Goal: Task Accomplishment & Management: Manage account settings

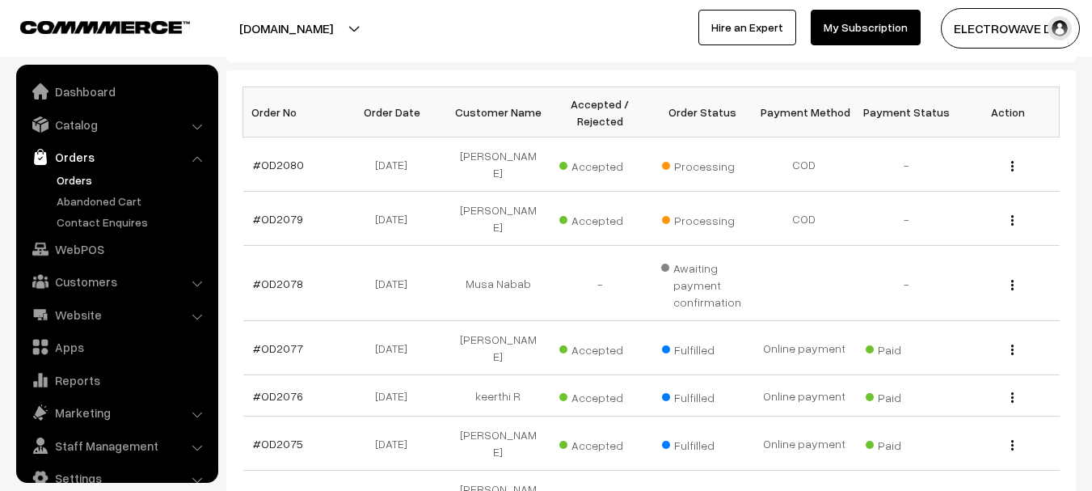
scroll to position [26, 0]
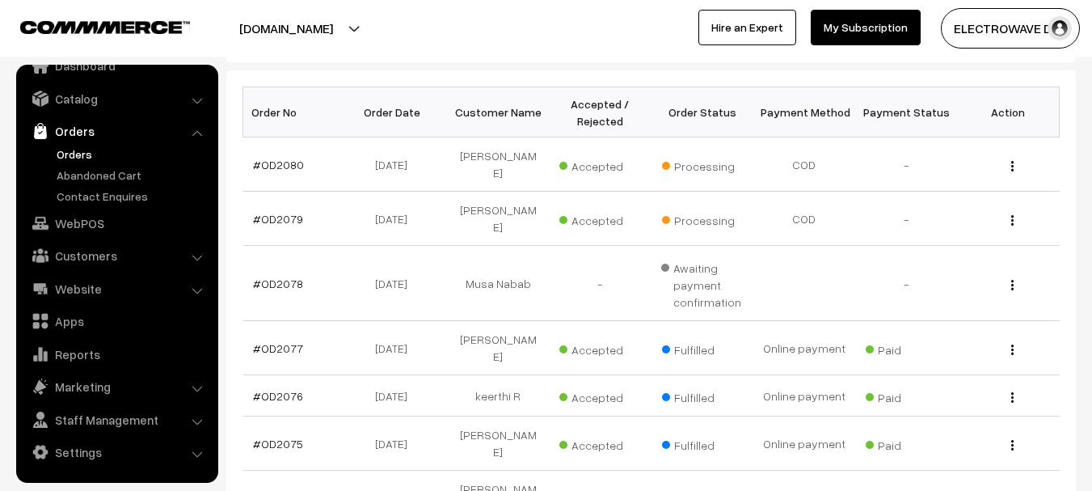
click at [78, 158] on link "Orders" at bounding box center [133, 154] width 160 height 17
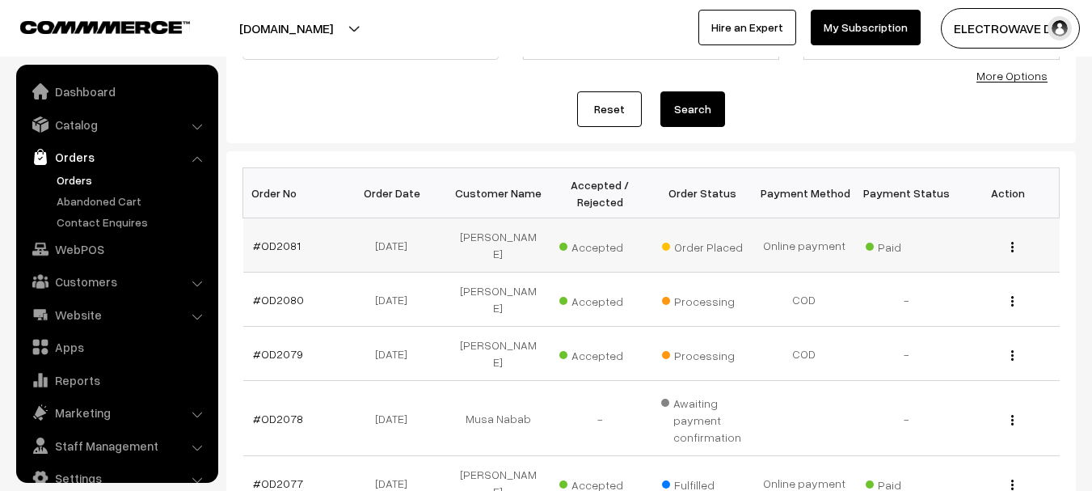
scroll to position [26, 0]
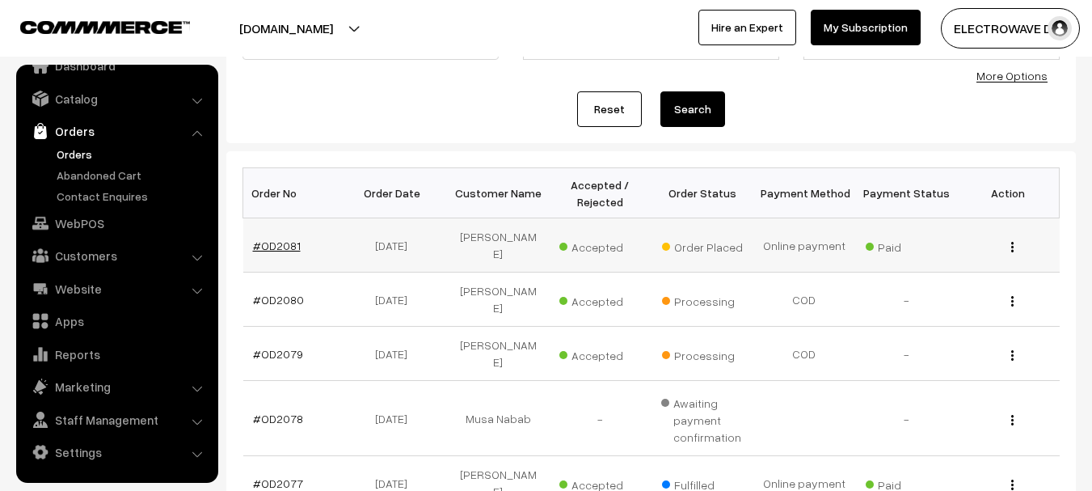
click at [287, 240] on link "#OD2081" at bounding box center [277, 246] width 48 height 14
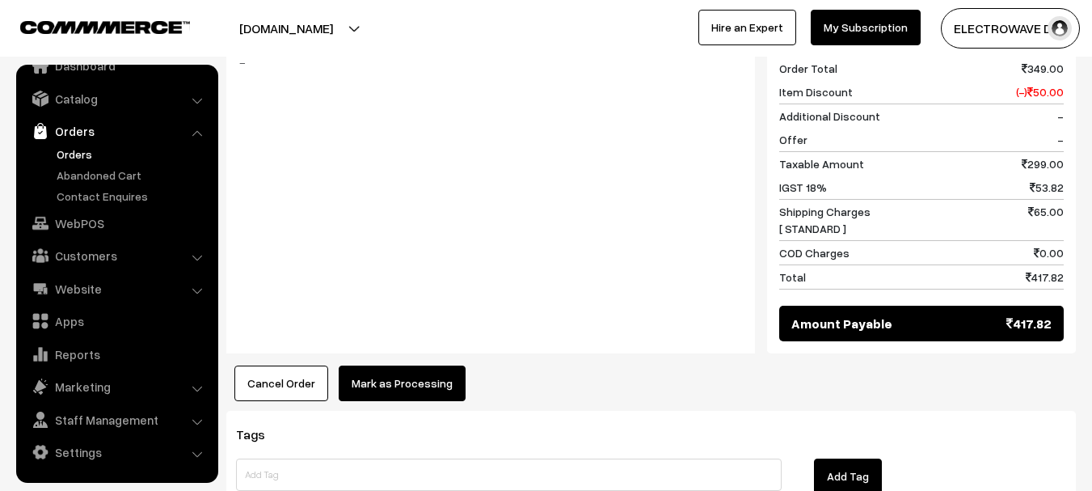
scroll to position [809, 0]
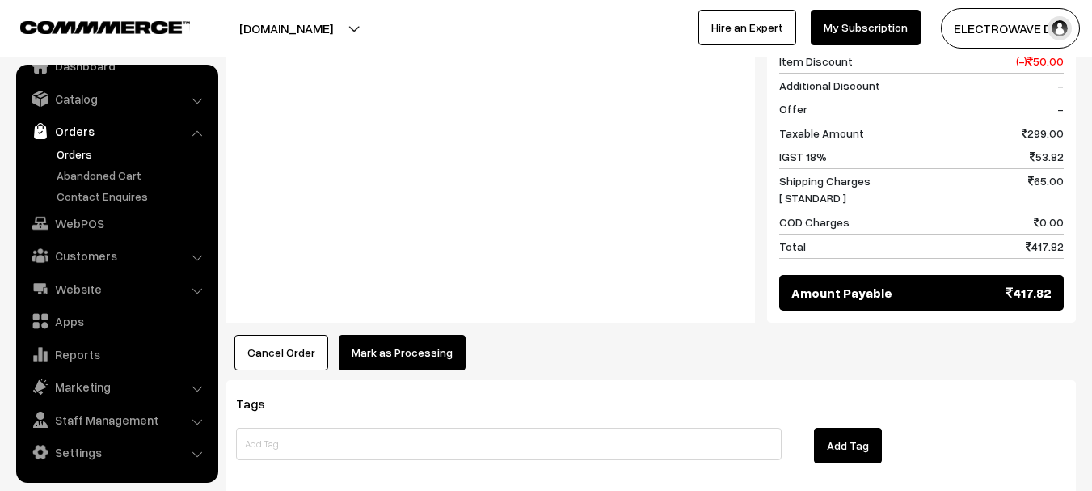
click at [394, 335] on button "Mark as Processing" at bounding box center [402, 353] width 127 height 36
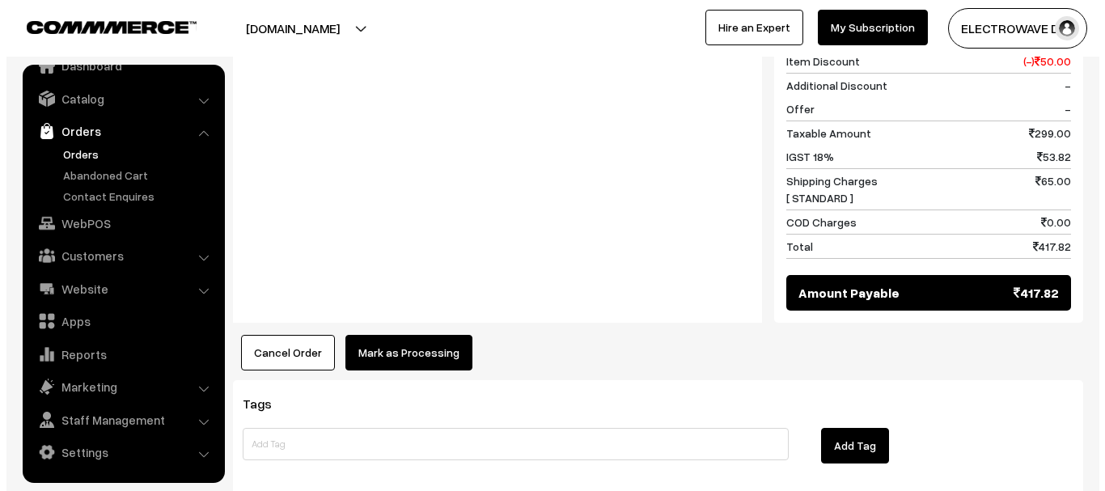
scroll to position [793, 0]
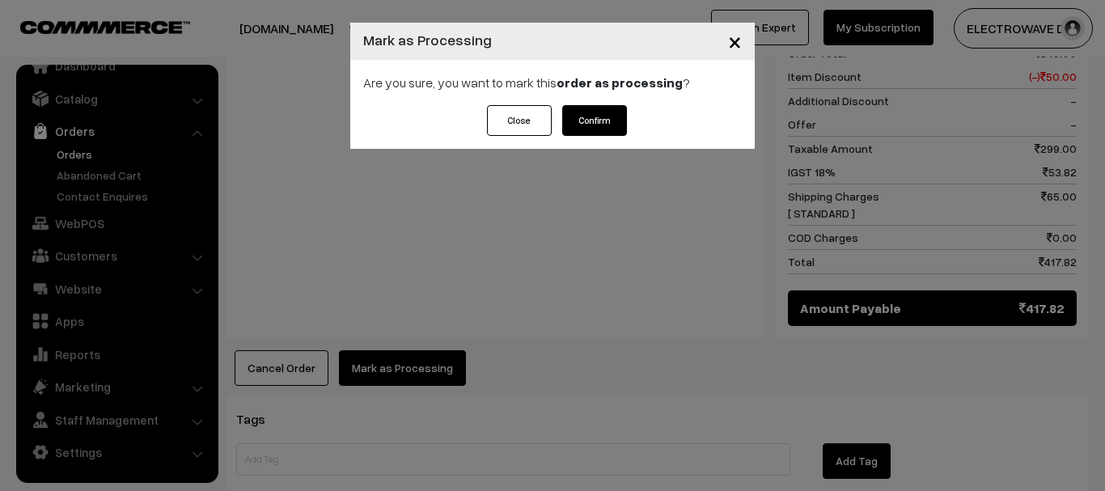
click at [581, 129] on button "Confirm" at bounding box center [594, 120] width 65 height 31
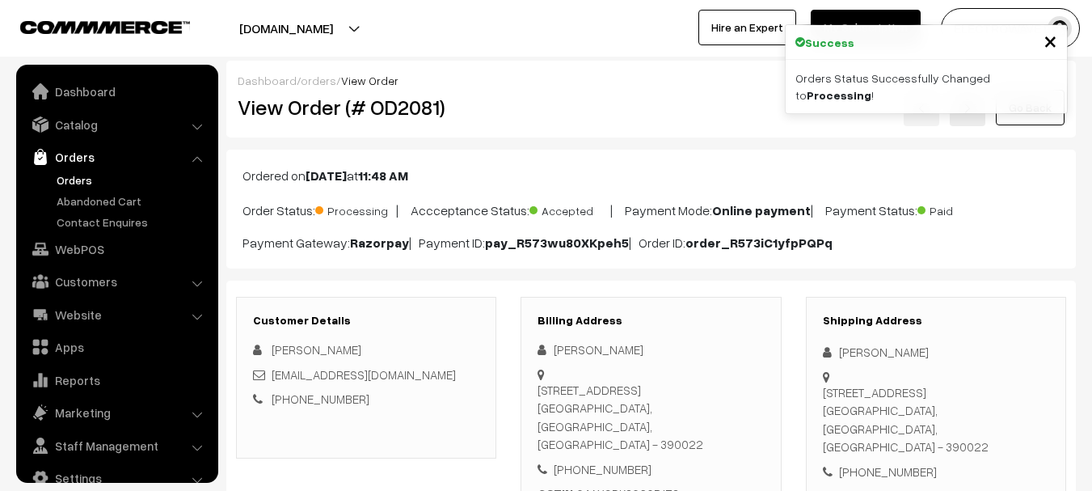
scroll to position [26, 0]
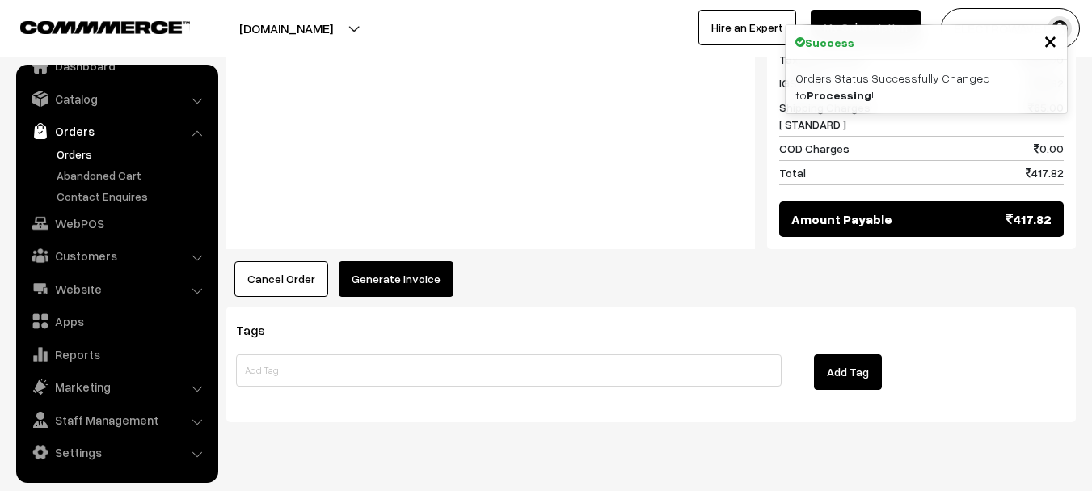
click at [412, 261] on button "Generate Invoice" at bounding box center [396, 279] width 115 height 36
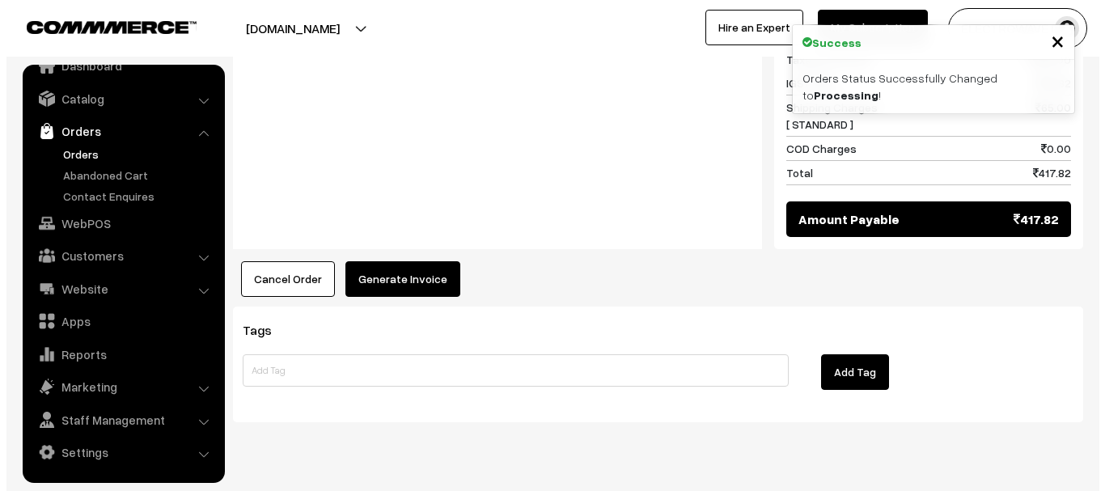
scroll to position [839, 0]
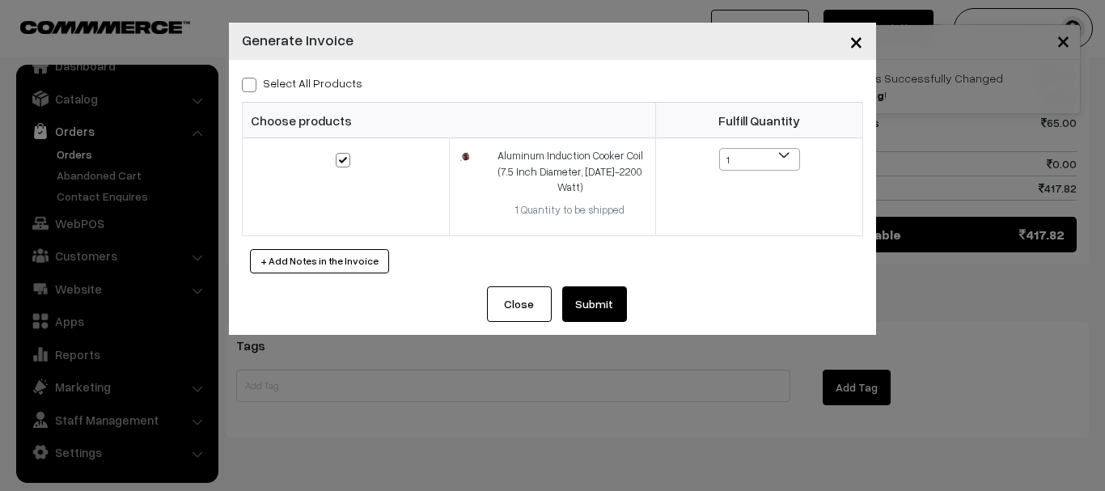
click at [594, 313] on button "Submit" at bounding box center [594, 304] width 65 height 36
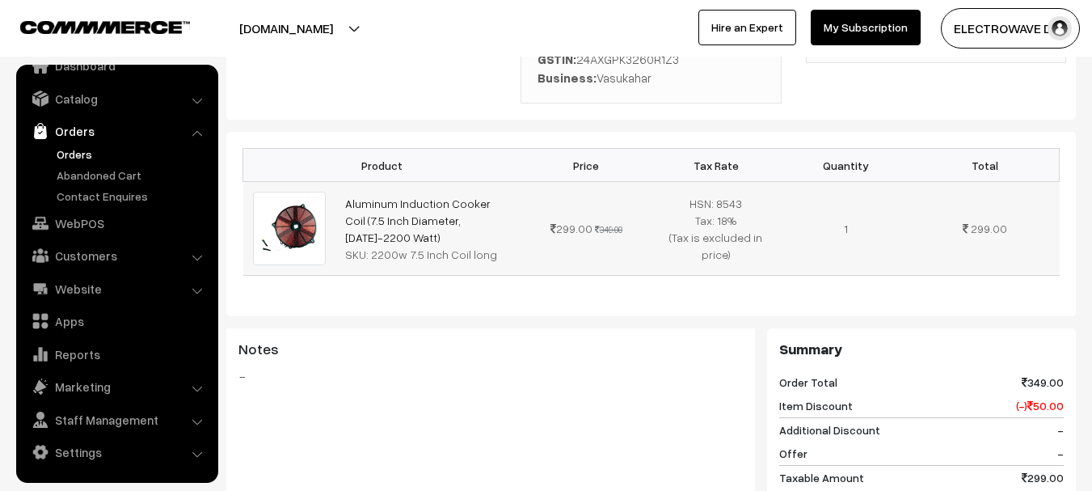
scroll to position [111, 0]
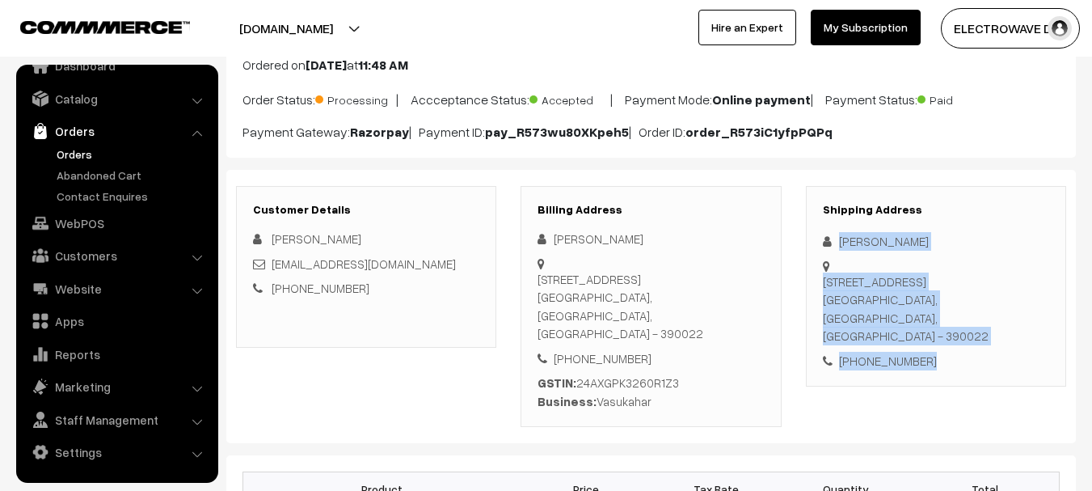
drag, startPoint x: 940, startPoint y: 323, endPoint x: 974, endPoint y: 285, distance: 52.1
click at [961, 333] on div "Shipping Address Vasu Kahar 487.swad coloni Harni Road Vadodara, 487 Vadodara, …" at bounding box center [936, 286] width 260 height 201
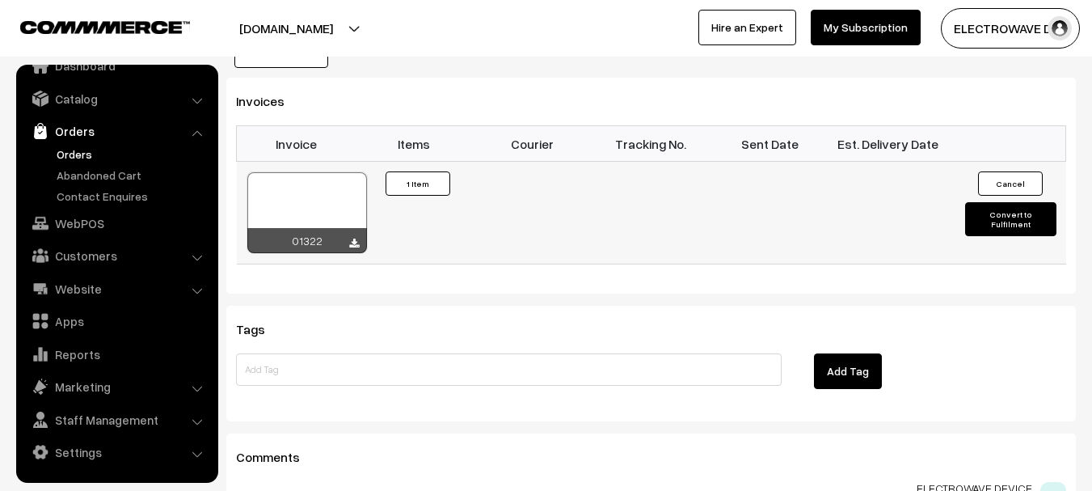
click at [1001, 202] on button "Convert to Fulfilment" at bounding box center [1010, 219] width 91 height 34
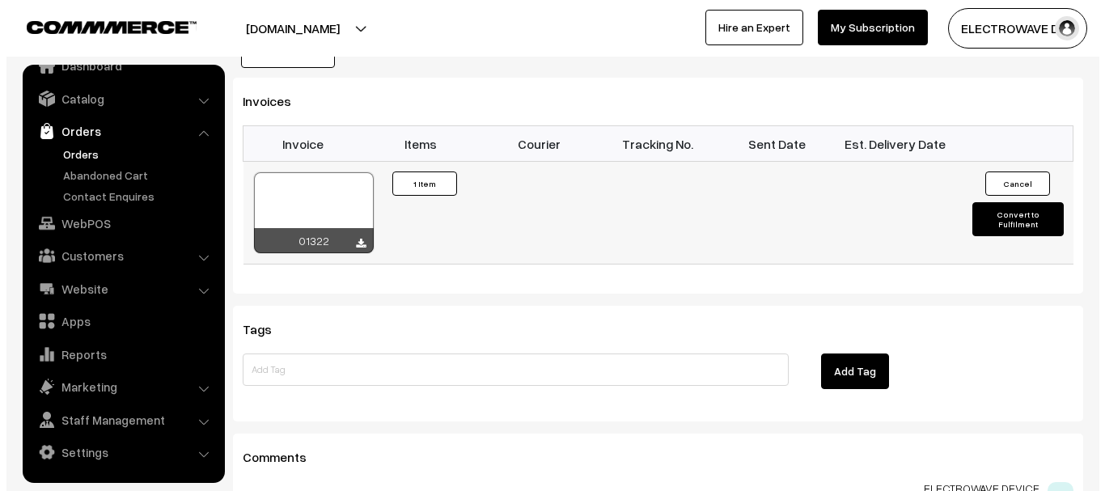
scroll to position [1067, 0]
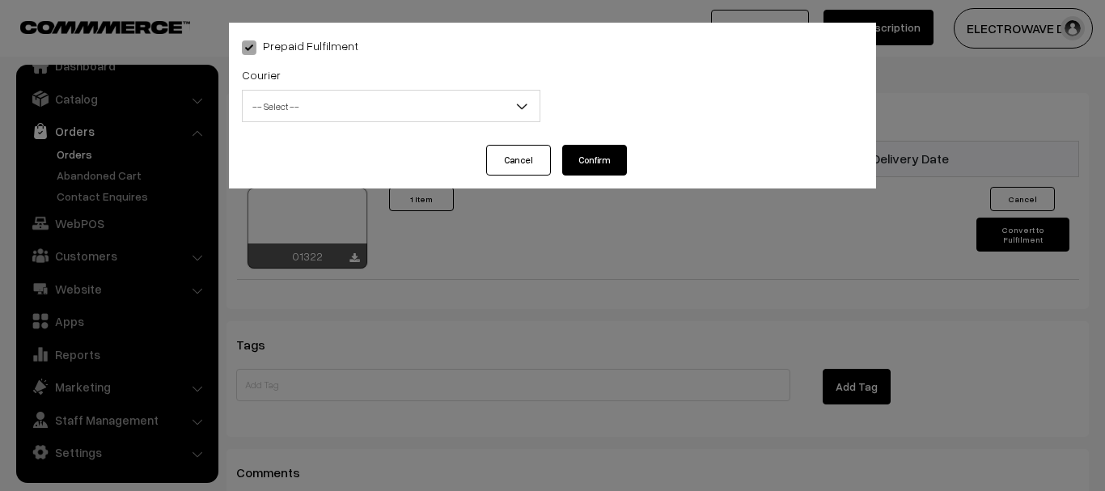
click at [307, 95] on span "-- Select --" at bounding box center [391, 106] width 297 height 28
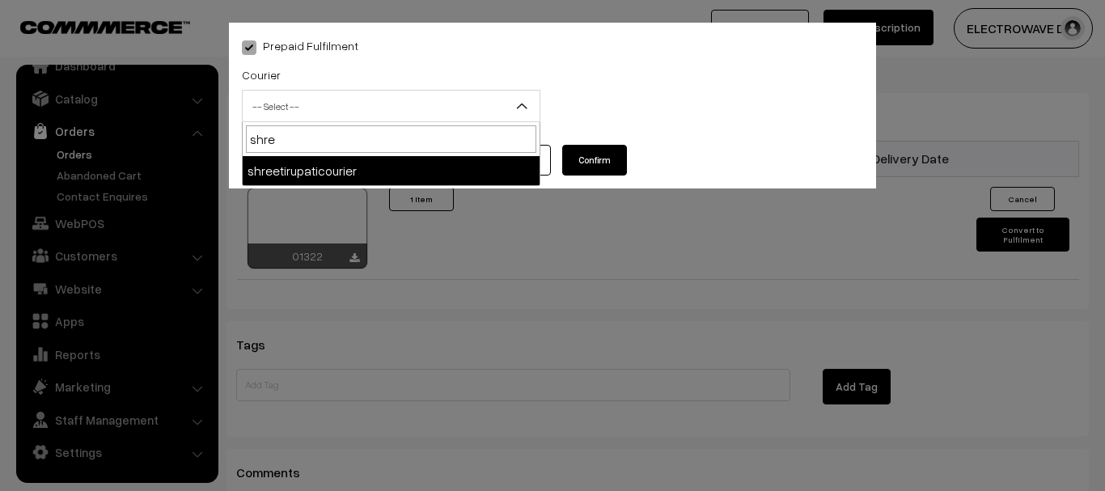
type input "shree"
select select "8"
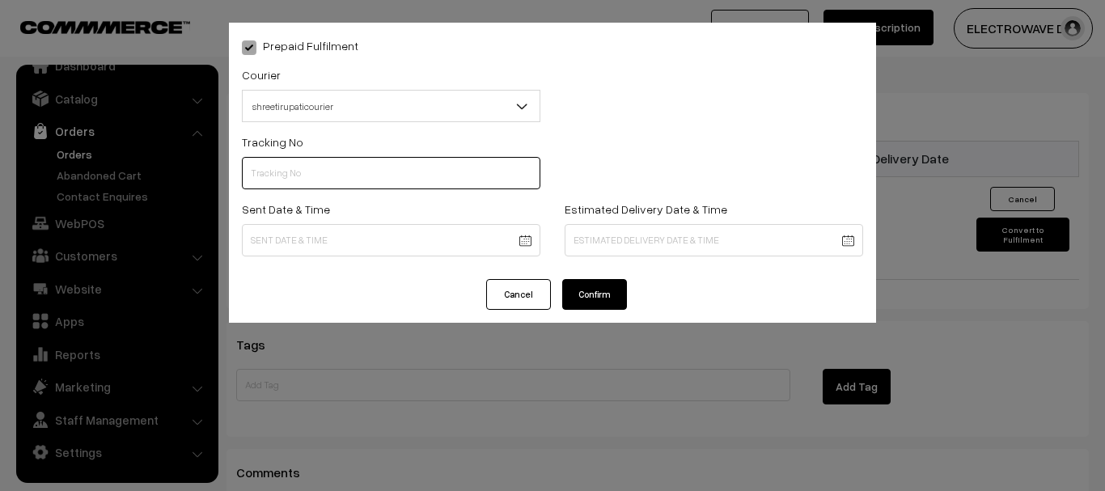
click at [326, 173] on input "text" at bounding box center [391, 173] width 298 height 32
type input "374800041930"
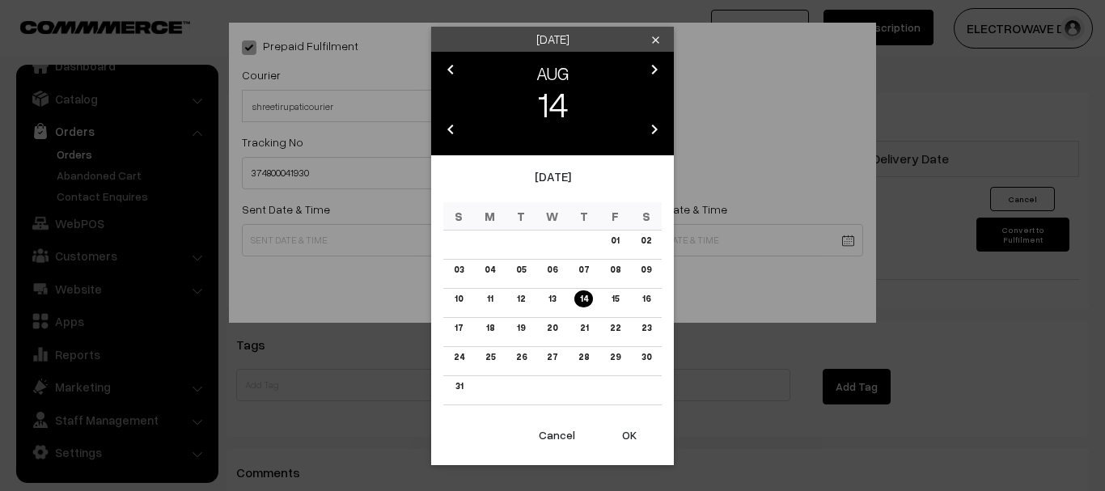
click at [634, 441] on button "OK" at bounding box center [629, 435] width 65 height 36
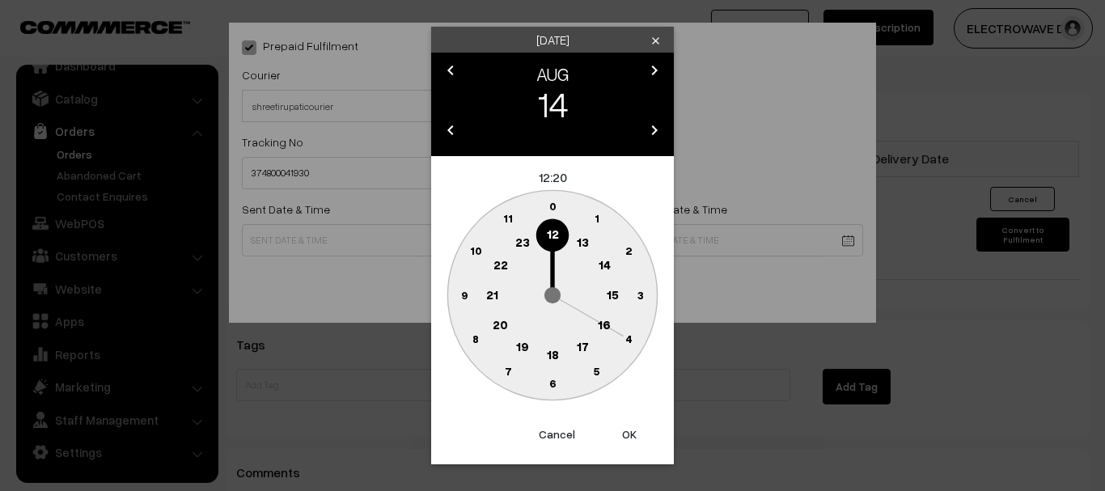
click at [634, 441] on button "OK" at bounding box center [629, 434] width 65 height 36
click at [636, 440] on button "OK" at bounding box center [629, 434] width 65 height 36
type input "14-08-2025 12:20"
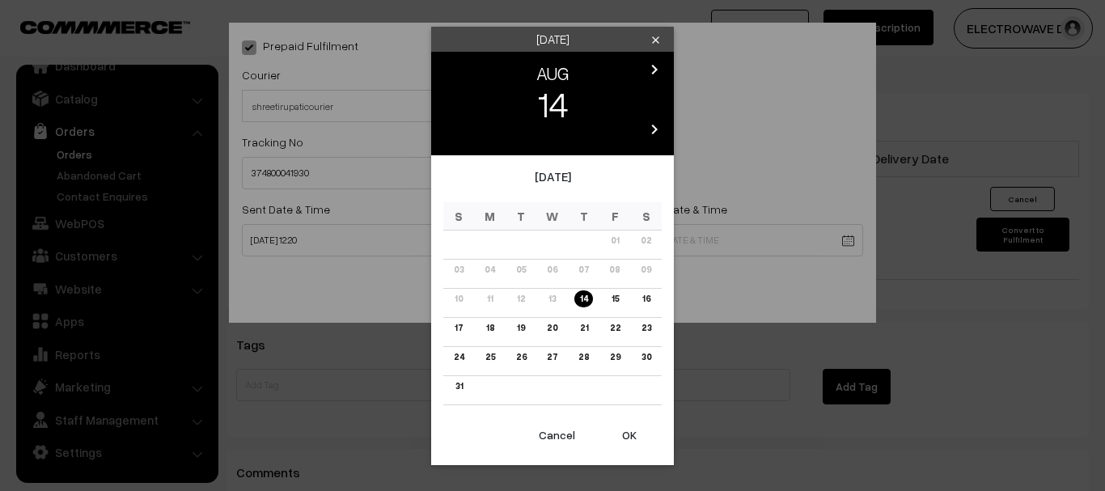
click at [493, 329] on link "18" at bounding box center [490, 327] width 18 height 17
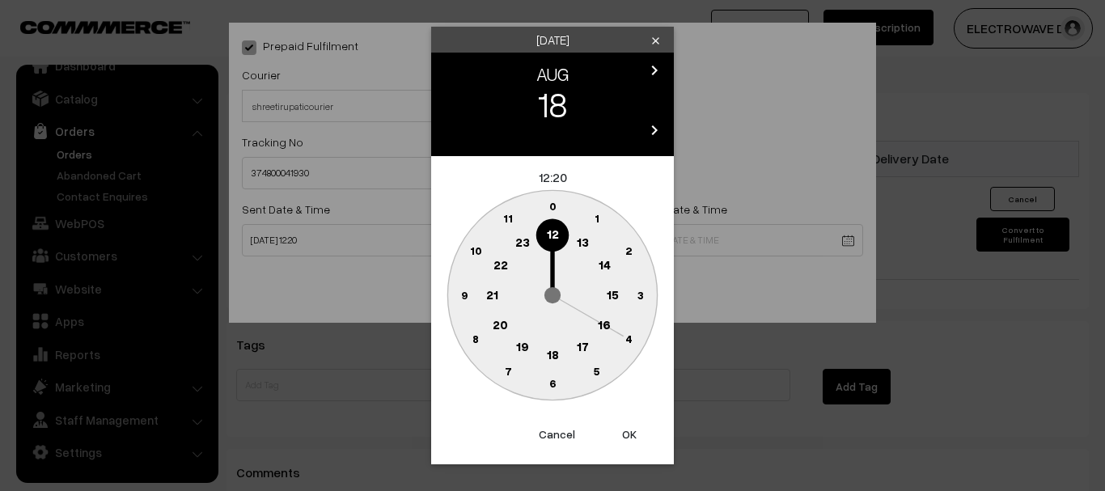
click at [629, 435] on button "OK" at bounding box center [629, 434] width 65 height 36
type input "18-08-2025 12:20"
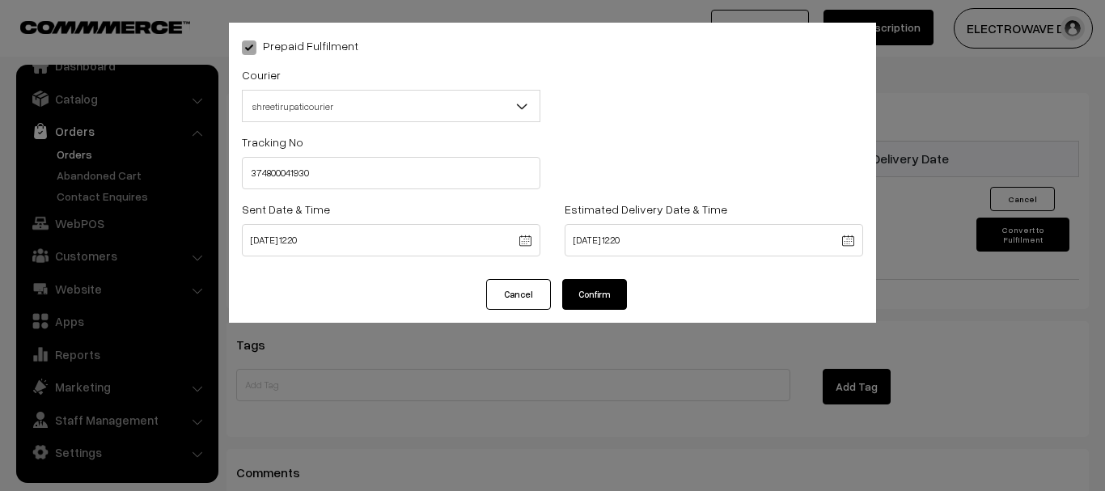
click at [607, 287] on button "Confirm" at bounding box center [594, 294] width 65 height 31
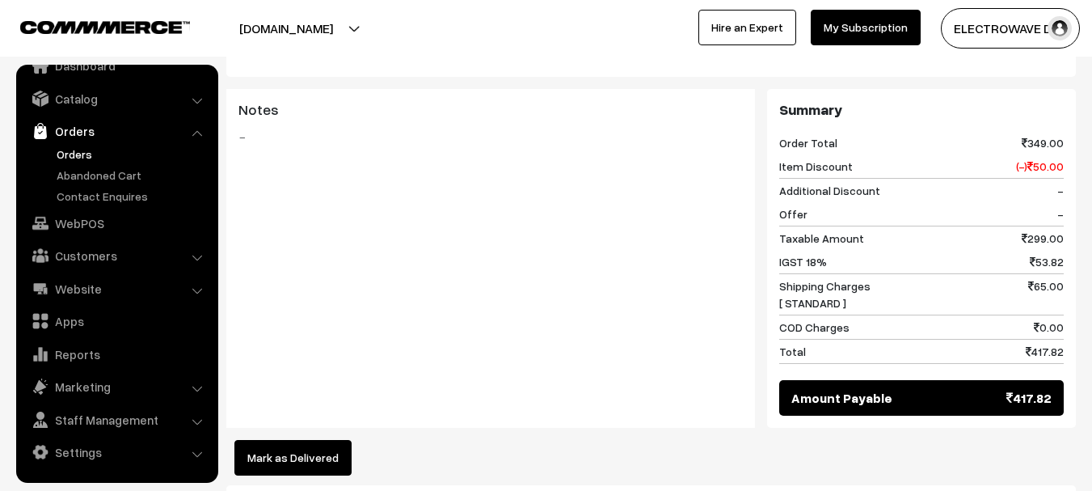
scroll to position [663, 0]
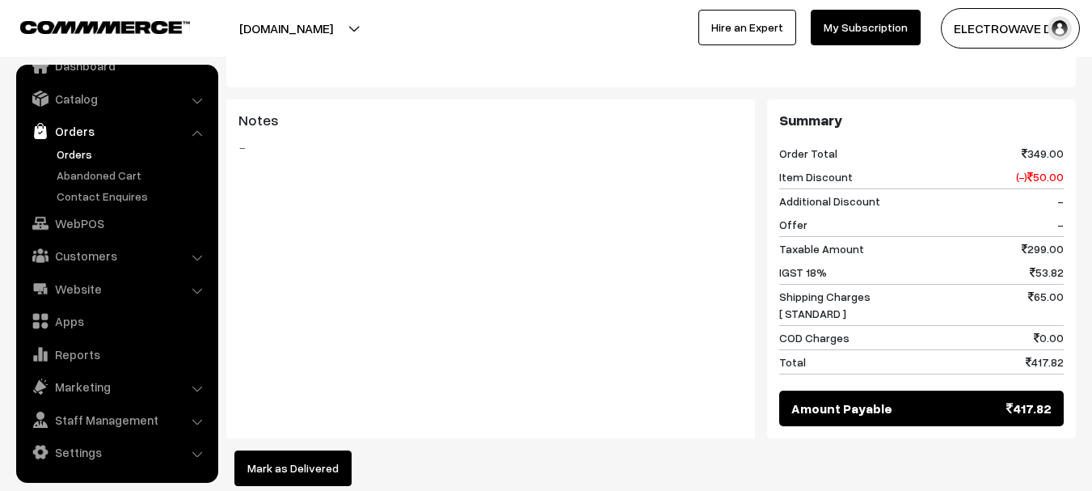
click at [82, 151] on link "Orders" at bounding box center [133, 154] width 160 height 17
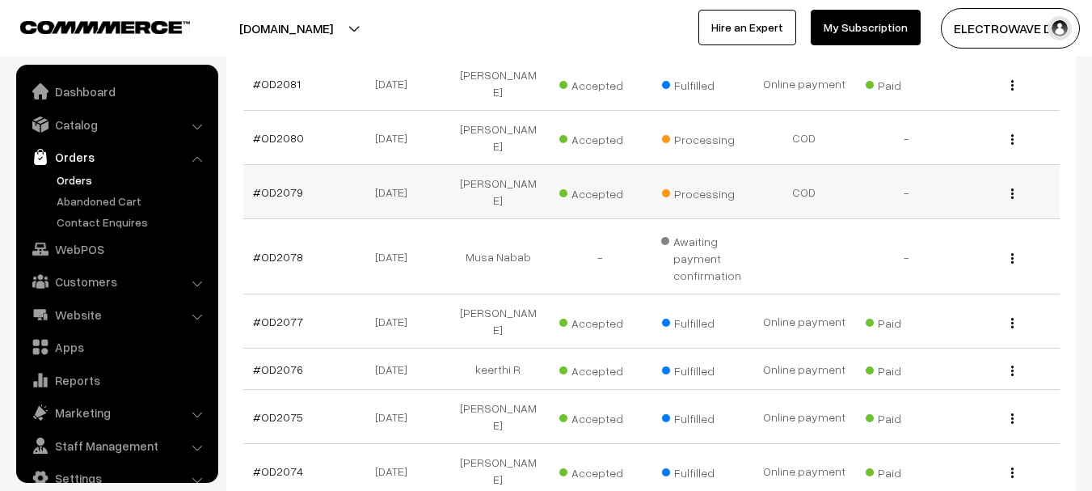
scroll to position [26, 0]
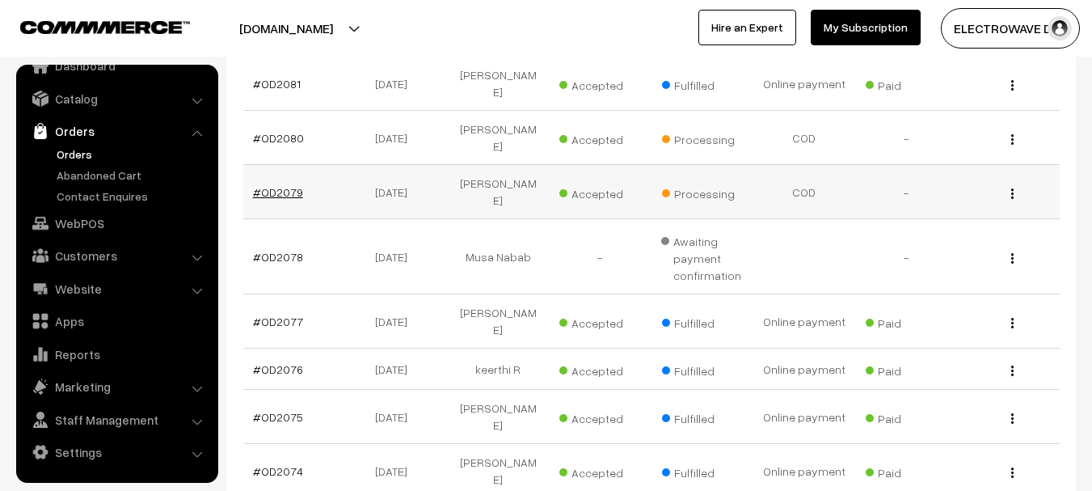
click at [264, 185] on link "#OD2079" at bounding box center [278, 192] width 50 height 14
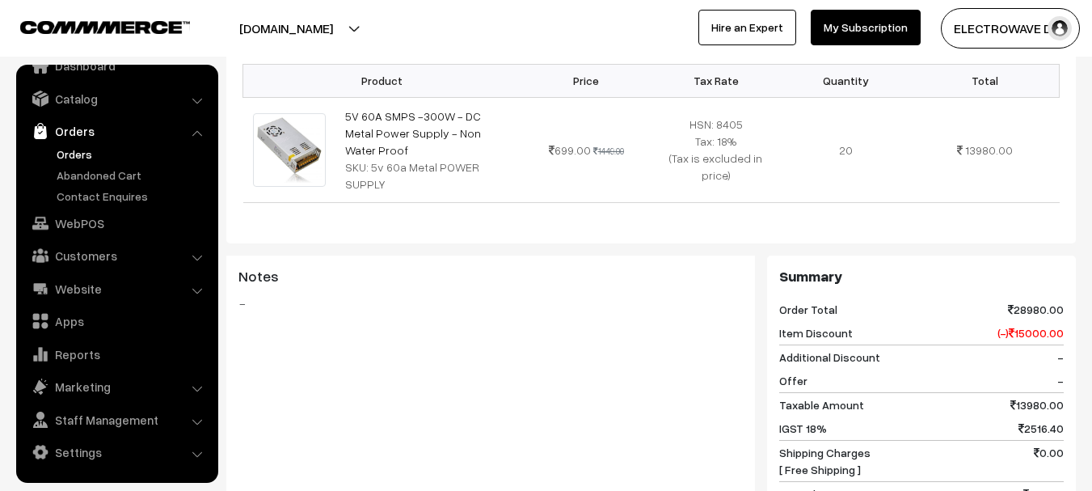
scroll to position [647, 0]
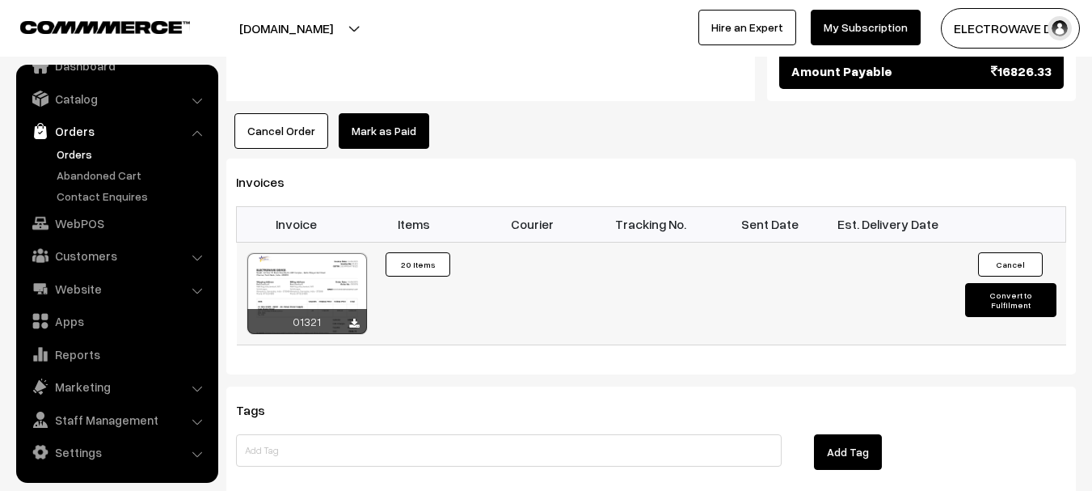
click at [986, 283] on button "Convert to Fulfilment" at bounding box center [1010, 300] width 91 height 34
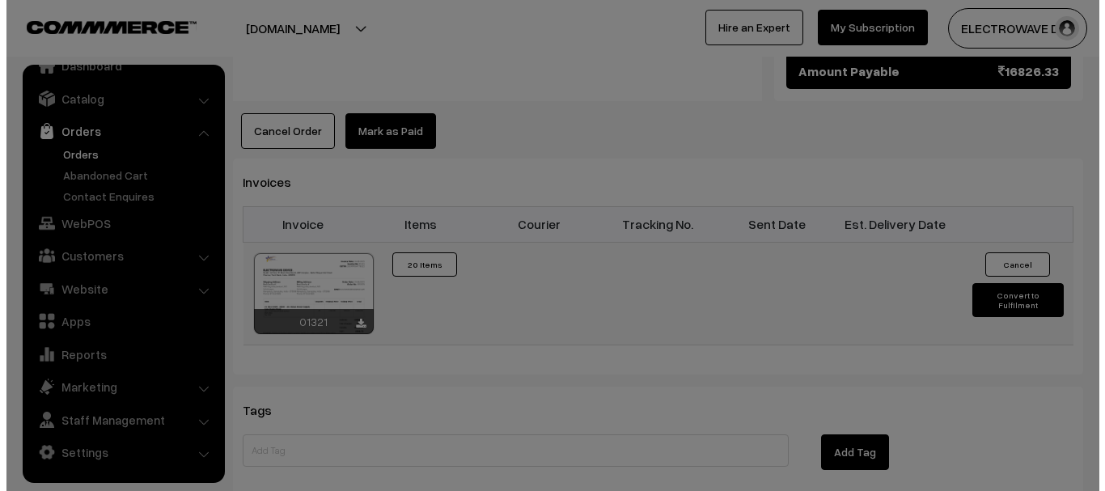
scroll to position [971, 0]
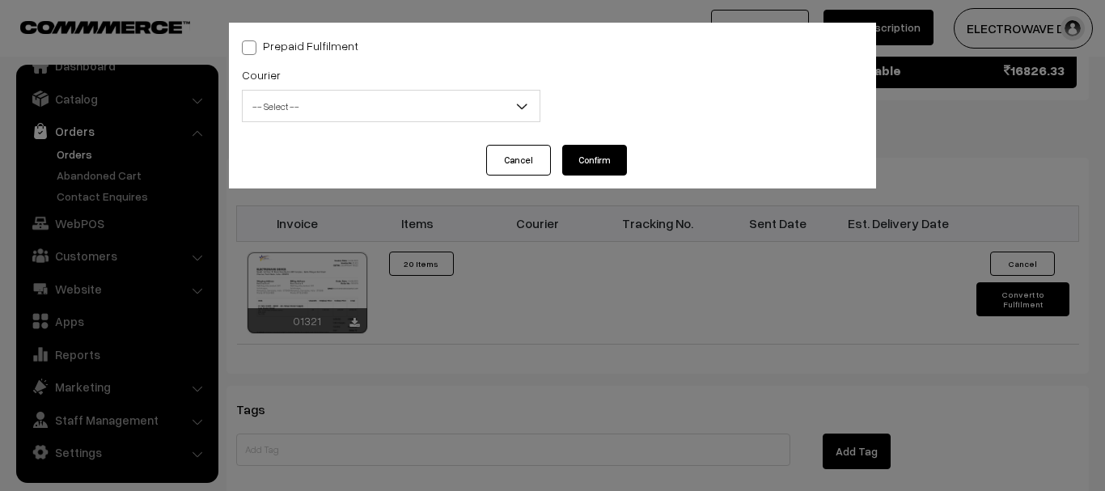
click at [398, 99] on span "-- Select --" at bounding box center [391, 106] width 297 height 28
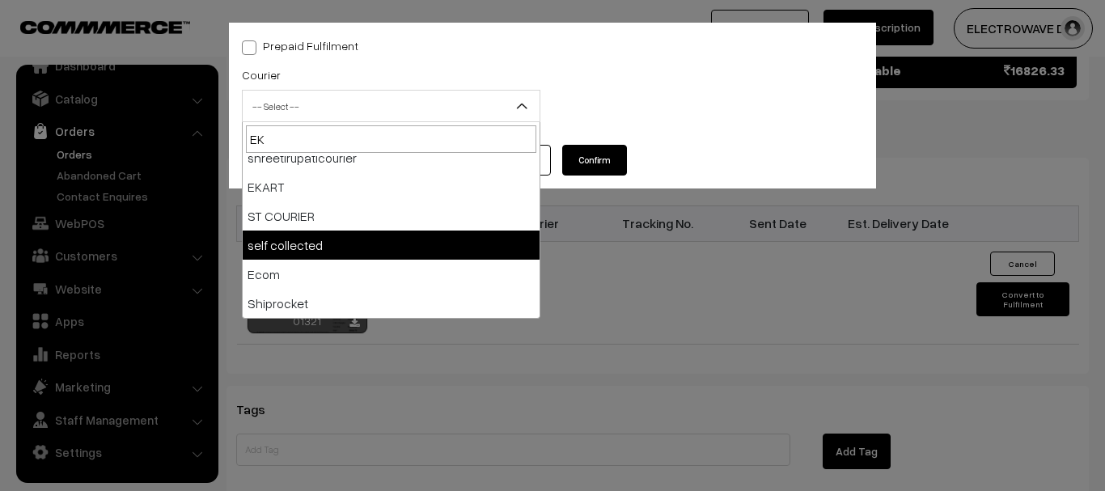
scroll to position [0, 0]
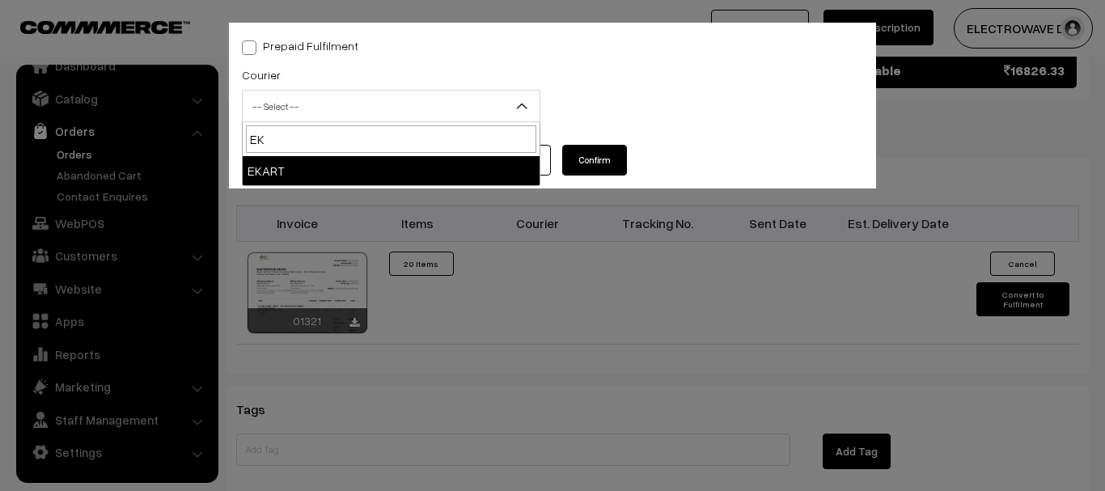
type input "EK"
select select "9"
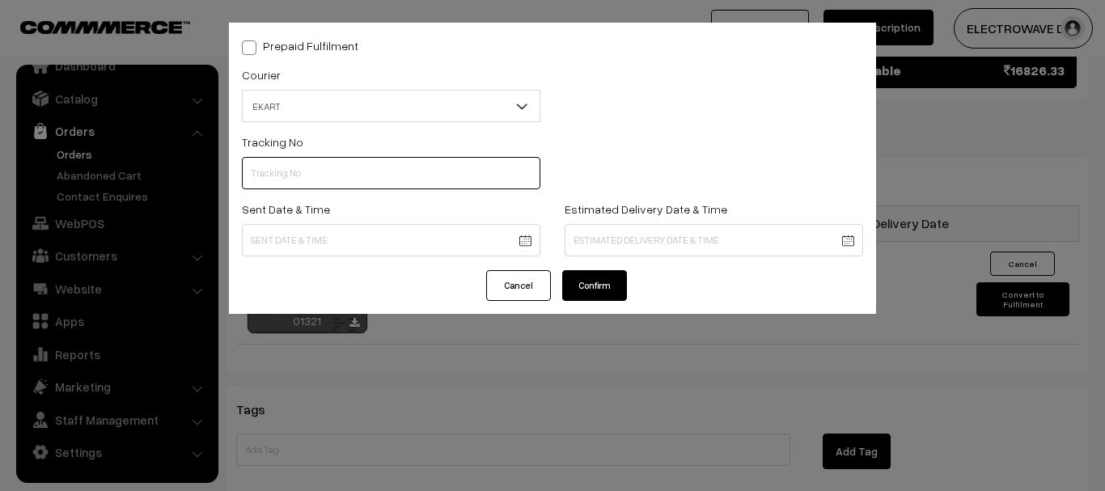
click at [327, 182] on input "text" at bounding box center [391, 173] width 298 height 32
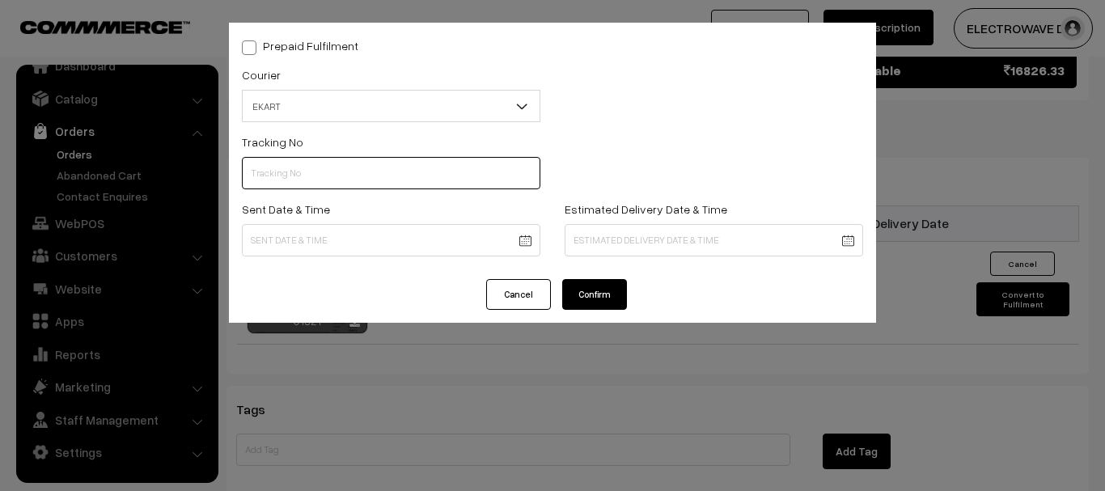
paste input "SBBC1001884687"
type input "SBBC1001884687"
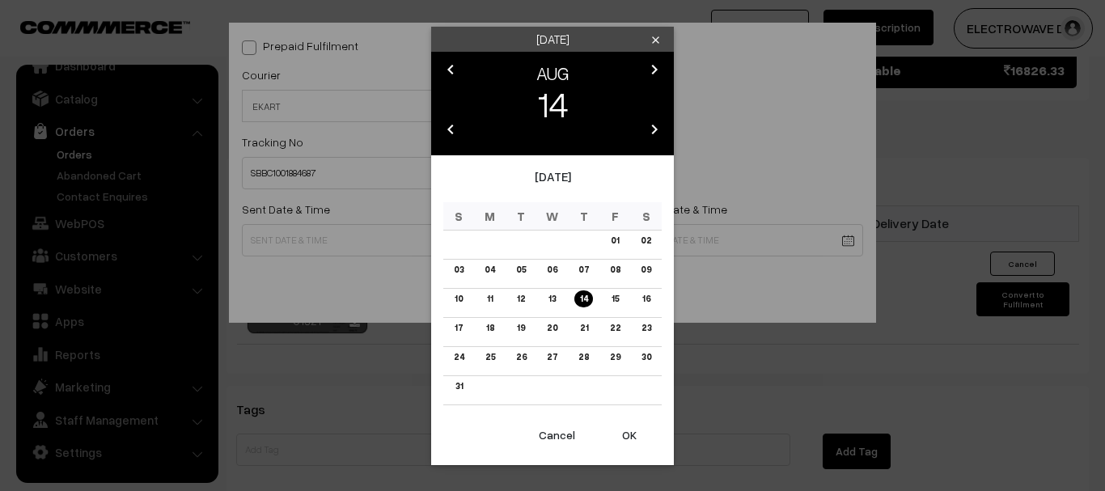
click at [623, 426] on button "OK" at bounding box center [629, 435] width 65 height 36
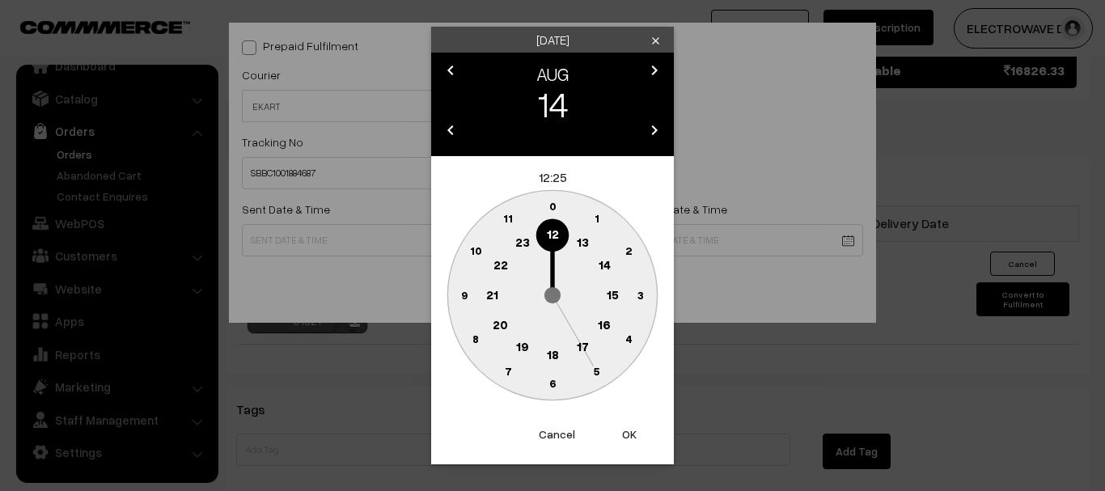
click at [623, 426] on button "OK" at bounding box center [629, 434] width 65 height 36
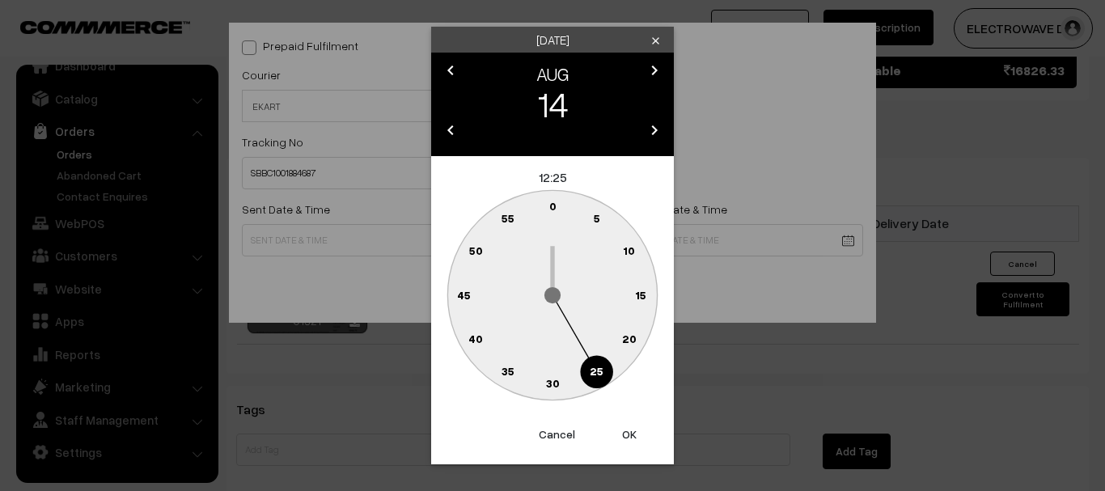
click at [624, 426] on button "OK" at bounding box center [629, 434] width 65 height 36
type input "14-08-2025 12:25"
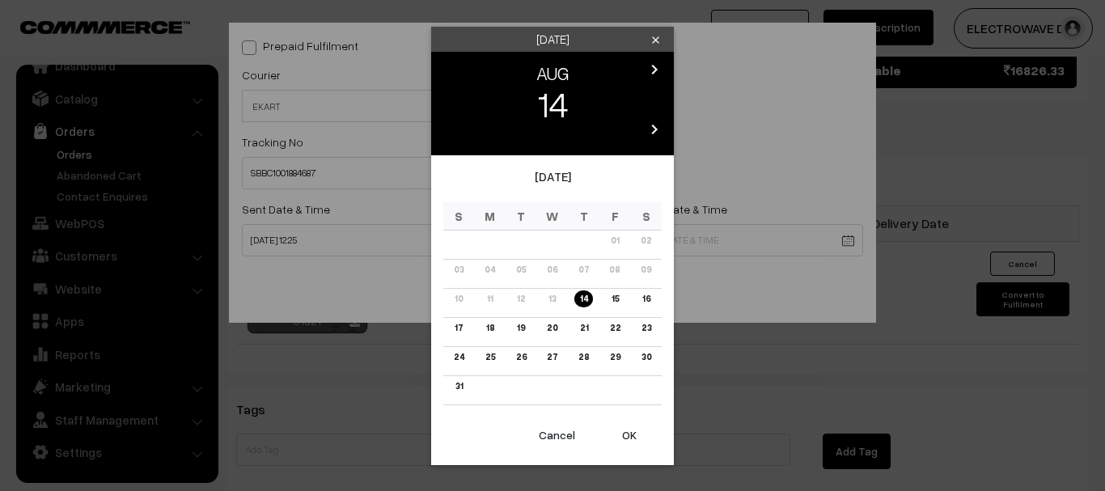
click at [482, 330] on link "18" at bounding box center [490, 327] width 18 height 17
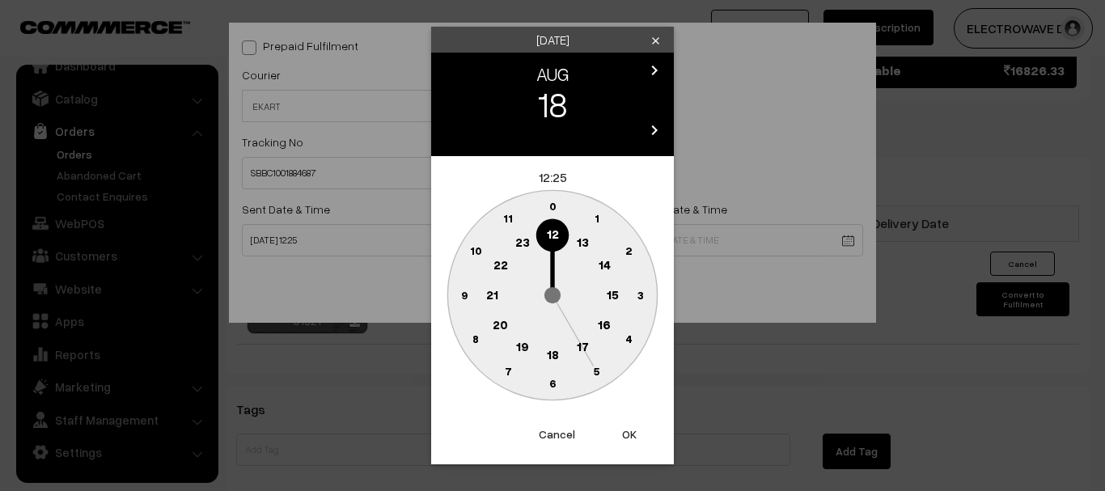
click at [620, 434] on button "OK" at bounding box center [629, 434] width 65 height 36
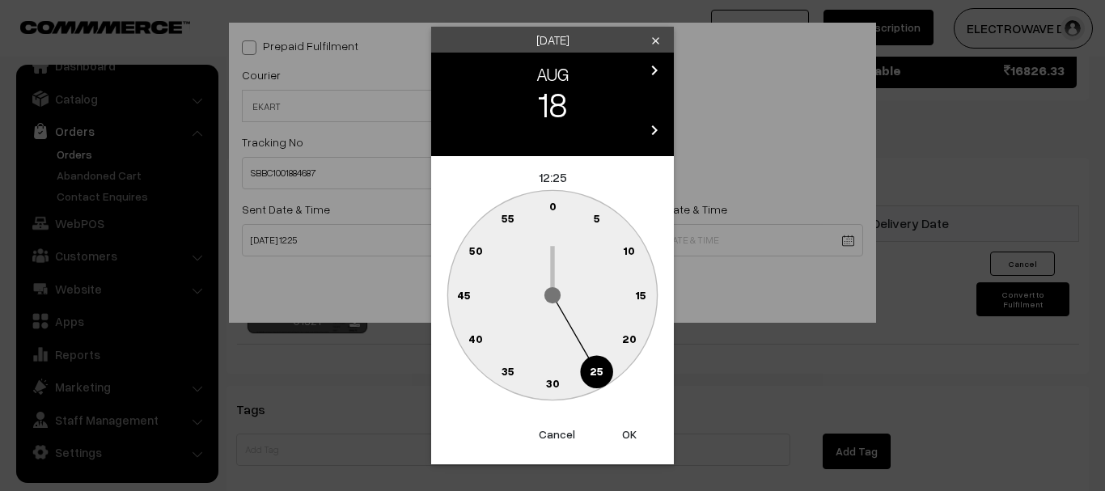
click at [620, 434] on button "OK" at bounding box center [629, 434] width 65 height 36
type input "18-08-2025 12:25"
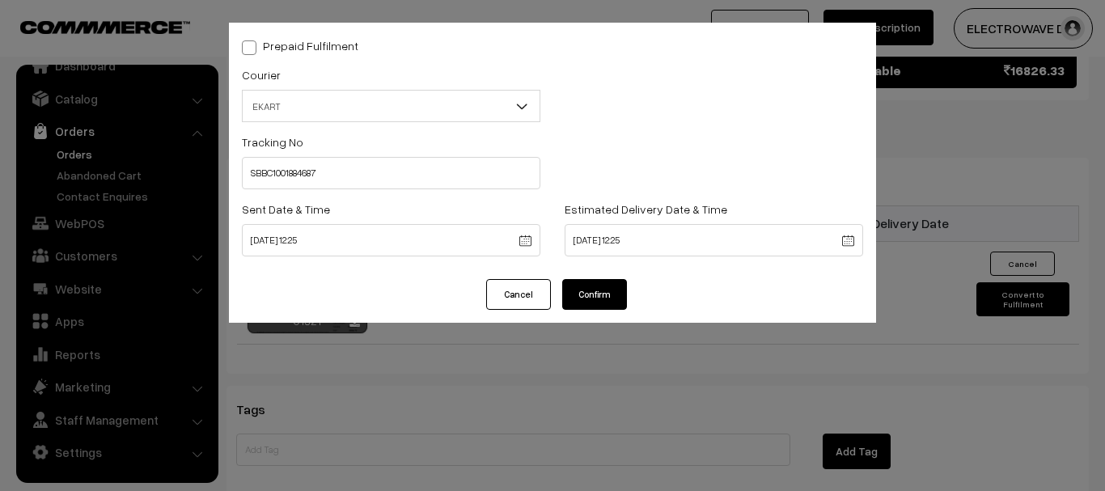
click at [603, 299] on button "Confirm" at bounding box center [594, 294] width 65 height 31
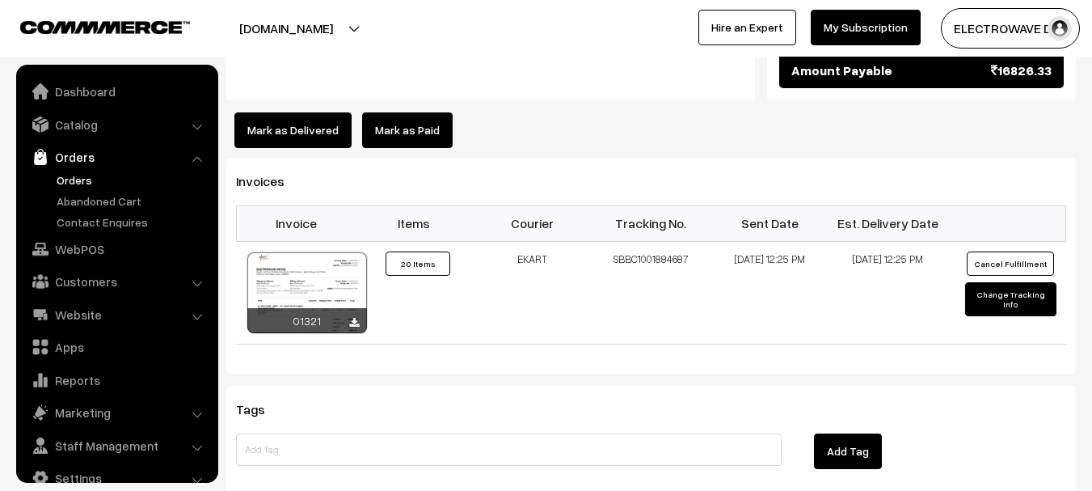
scroll to position [26, 0]
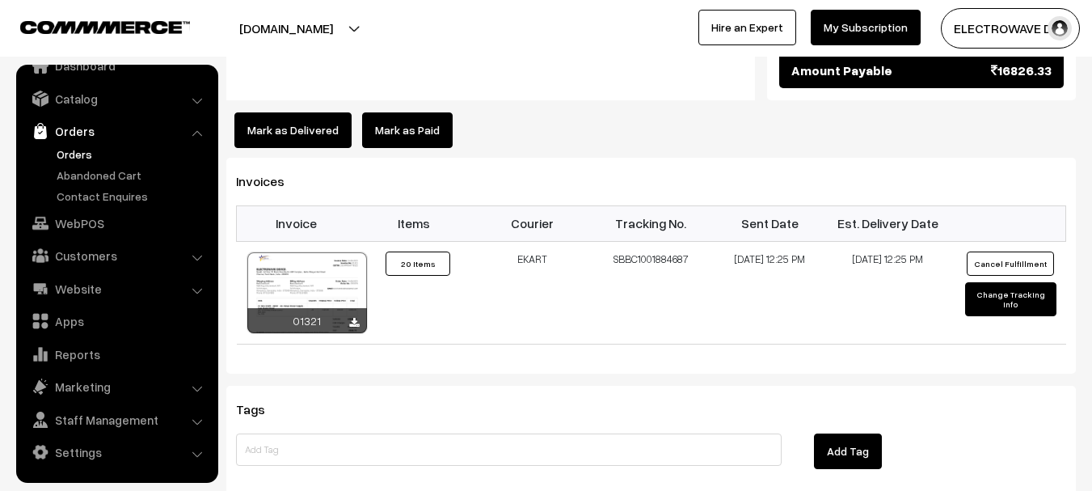
click at [66, 151] on link "Orders" at bounding box center [133, 154] width 160 height 17
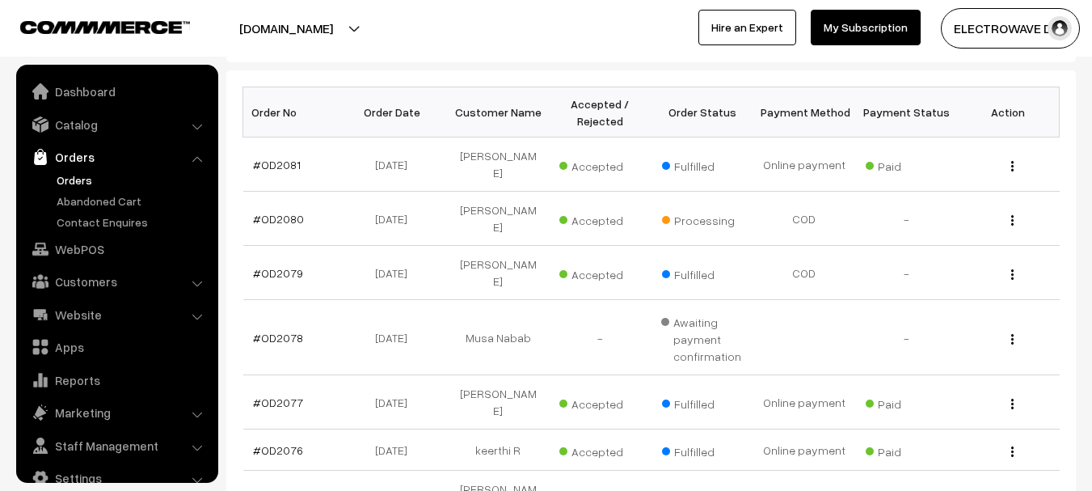
scroll to position [26, 0]
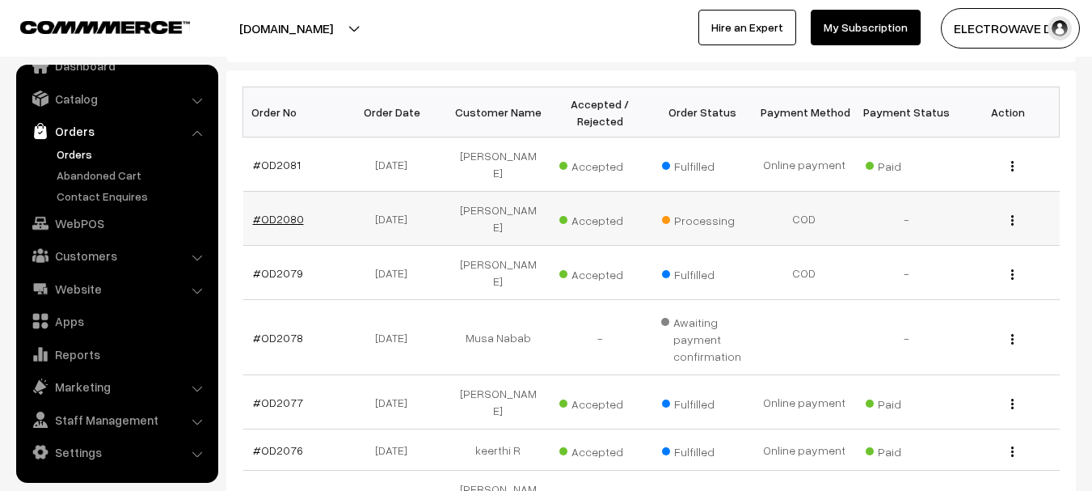
click at [298, 212] on link "#OD2080" at bounding box center [278, 219] width 51 height 14
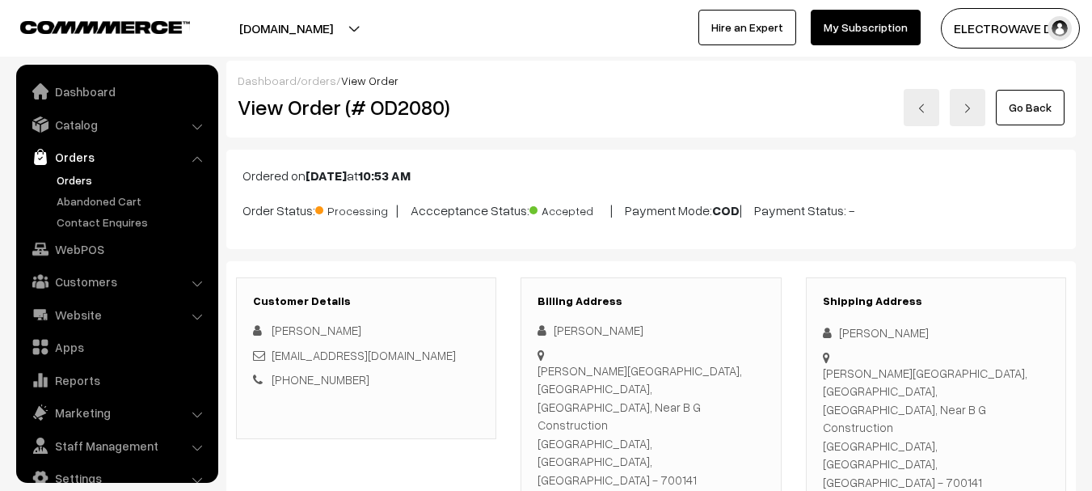
click at [421, 112] on h2 "View Order (# OD2080)" at bounding box center [368, 107] width 260 height 25
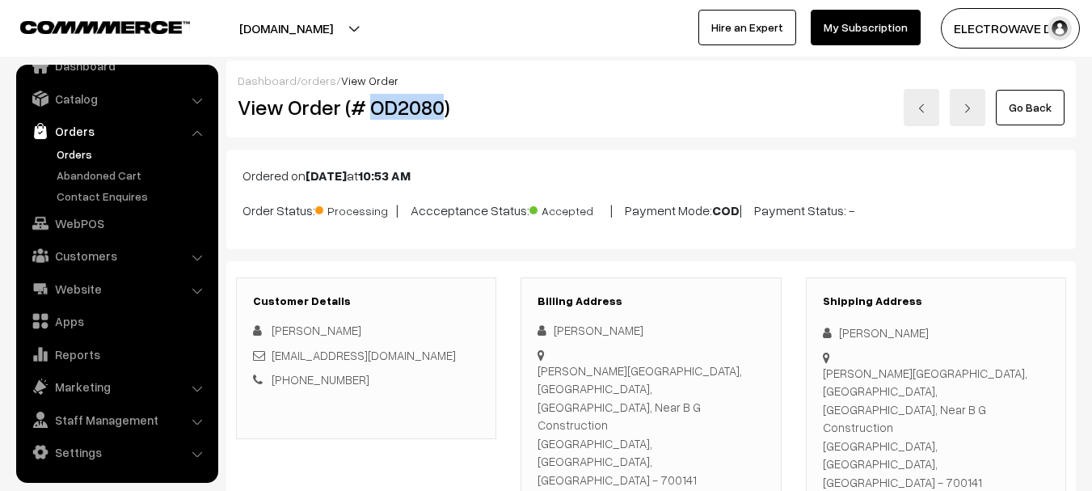
click at [421, 112] on h2 "View Order (# OD2080)" at bounding box center [368, 107] width 260 height 25
copy h2 "OD2080"
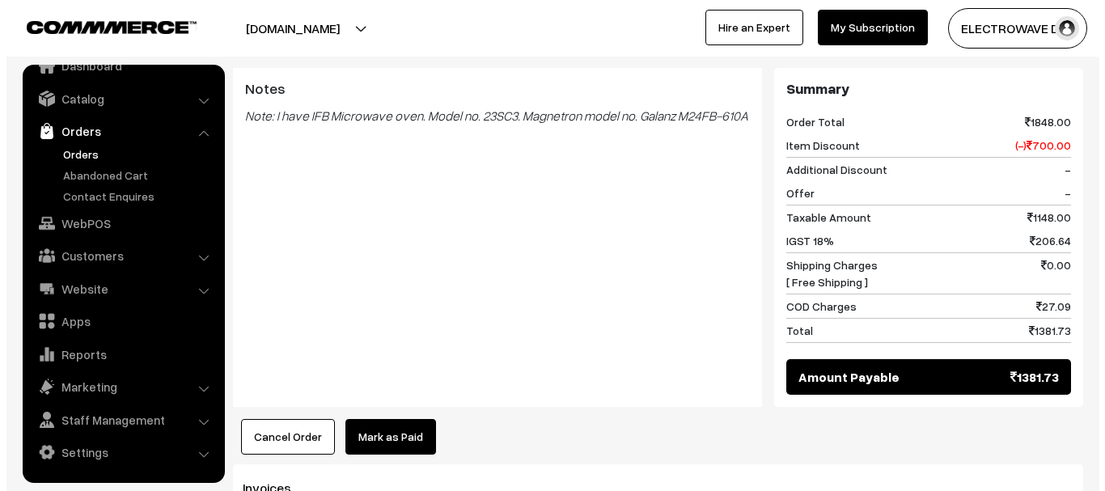
scroll to position [889, 0]
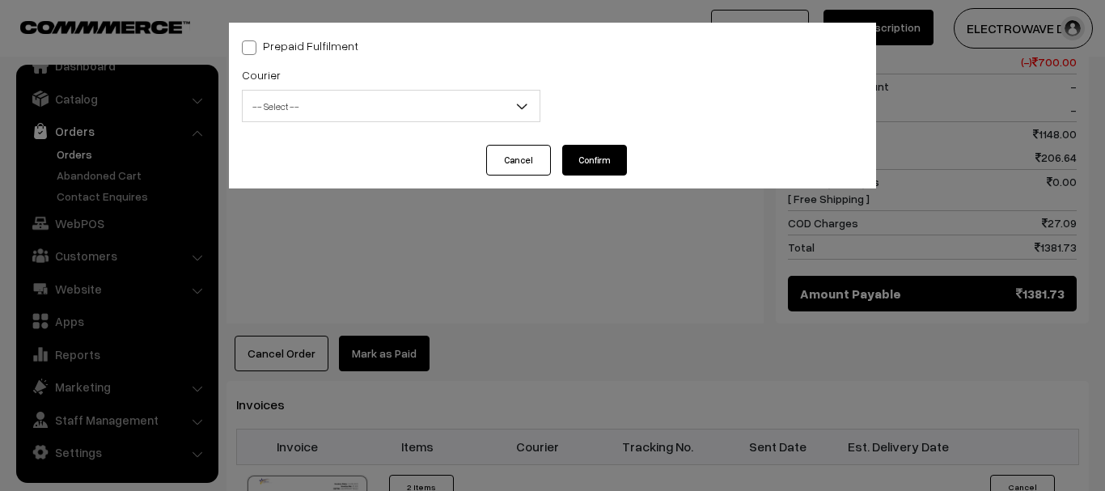
click at [346, 120] on span "-- Select --" at bounding box center [391, 106] width 297 height 28
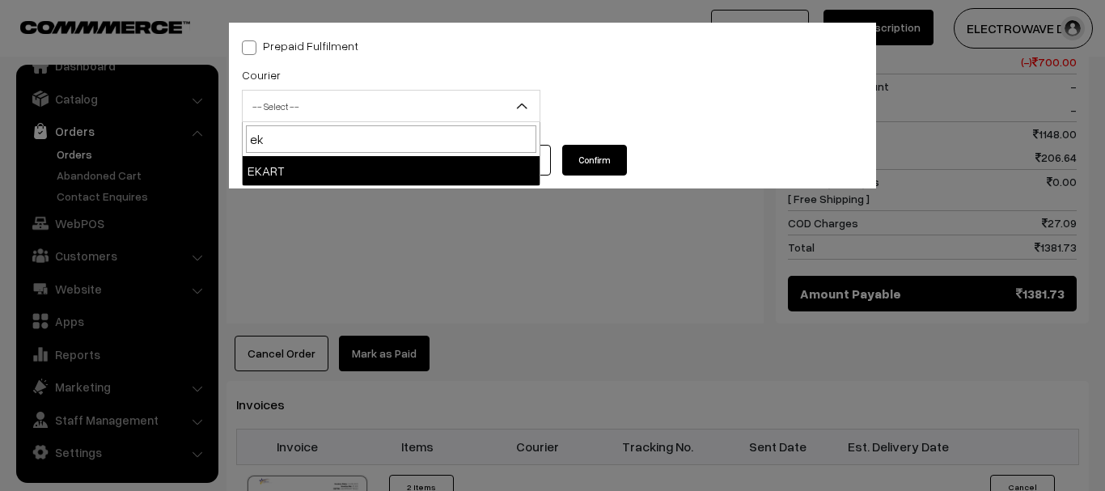
type input "ek"
select select "9"
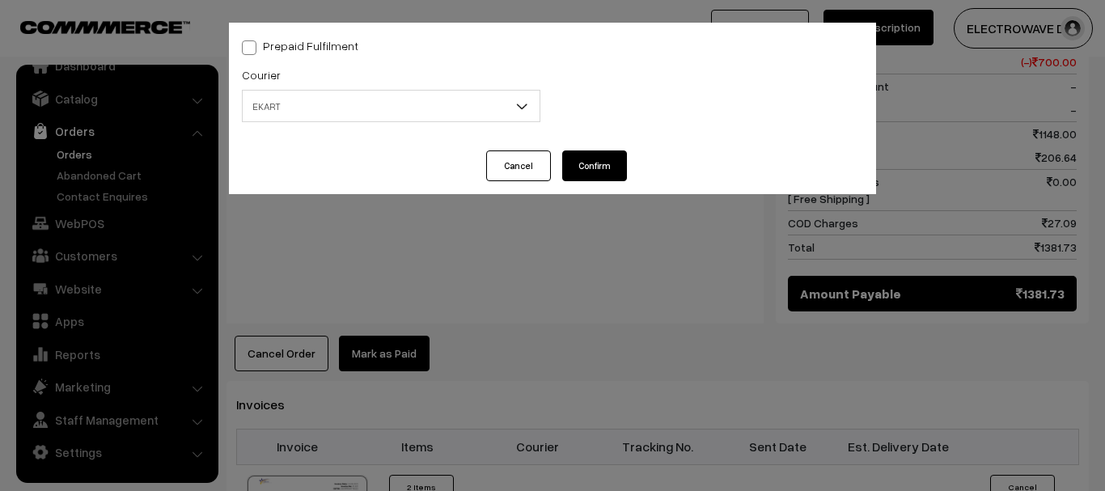
click at [344, 177] on input "text" at bounding box center [391, 173] width 298 height 32
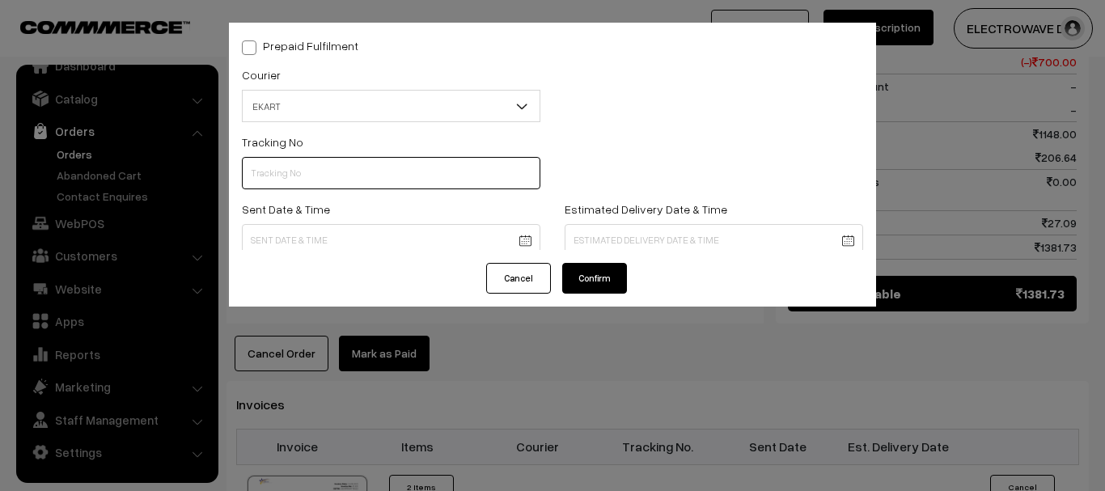
paste input "SOSC1001892754"
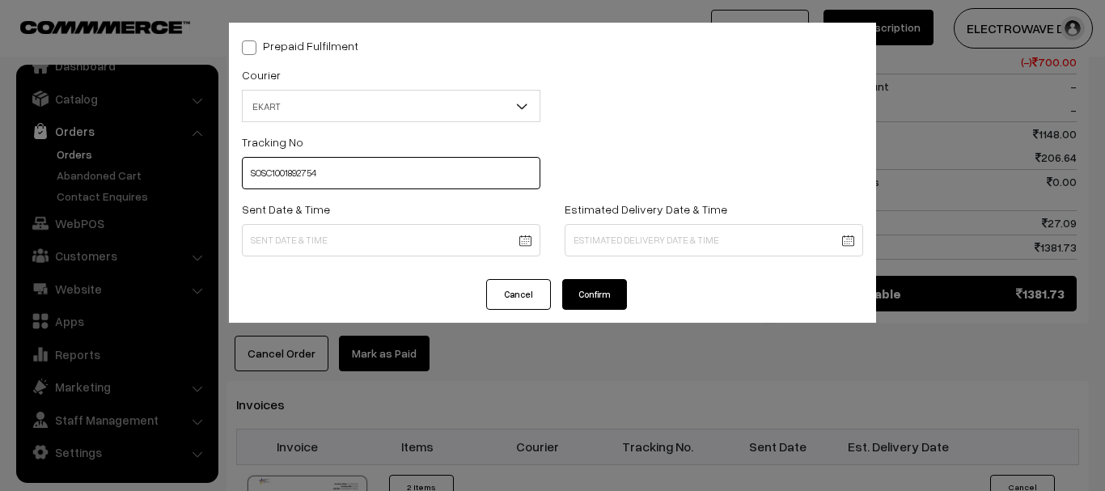
type input "SOSC1001892754"
click at [509, 244] on body "Thank you for showing interest. Our team will call you shortly. Close dhruvpro.…" at bounding box center [552, 59] width 1105 height 1896
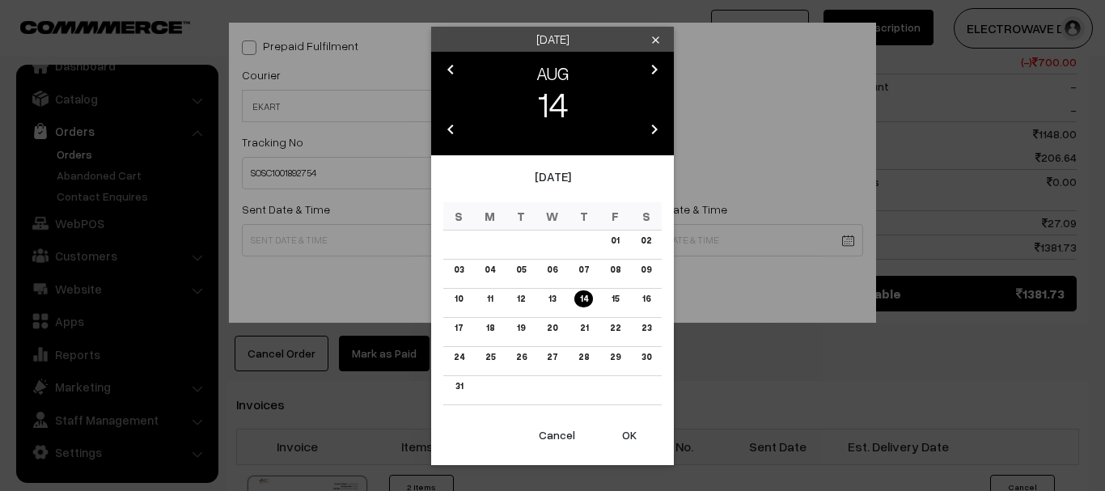
click at [620, 437] on button "OK" at bounding box center [629, 435] width 65 height 36
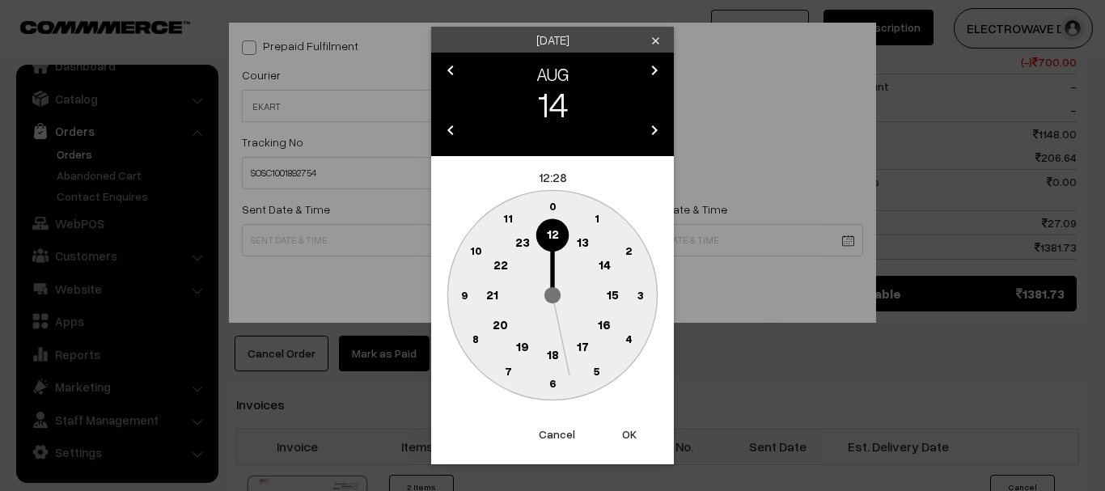
click at [620, 437] on button "OK" at bounding box center [629, 434] width 65 height 36
click at [622, 437] on button "OK" at bounding box center [629, 434] width 65 height 36
type input "14-08-2025 12:28"
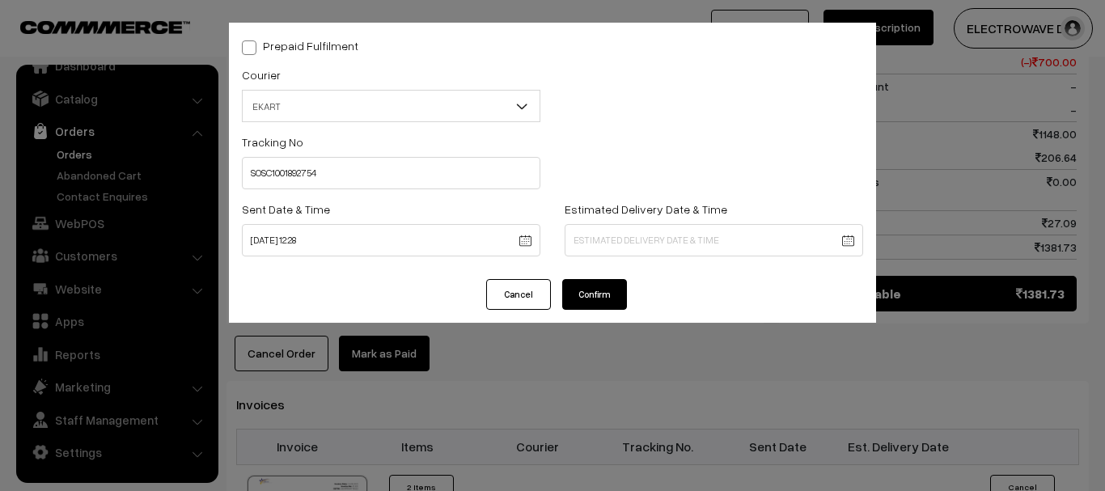
click at [580, 249] on body "Thank you for showing interest. Our team will call you shortly. Close dhruvpro.…" at bounding box center [552, 59] width 1105 height 1896
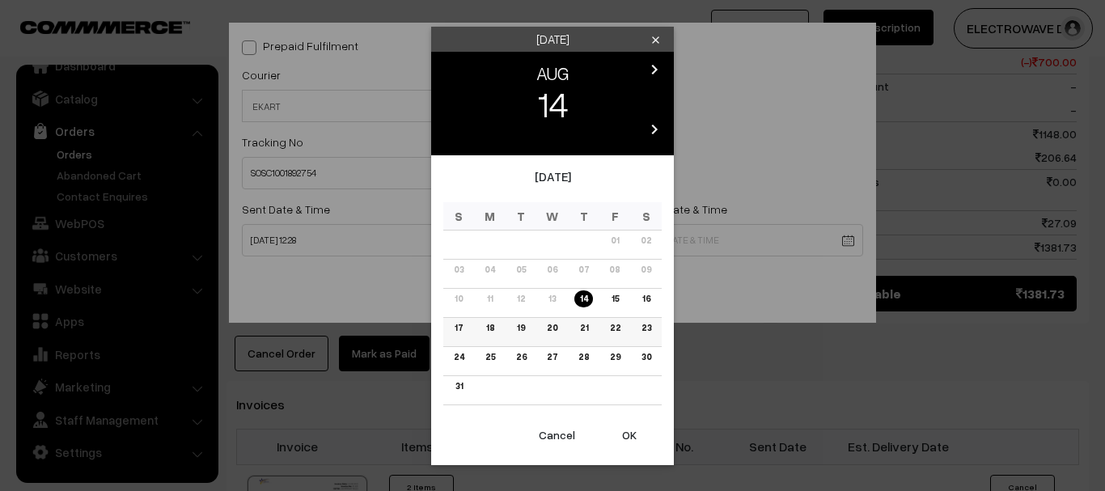
drag, startPoint x: 493, startPoint y: 326, endPoint x: 575, endPoint y: 394, distance: 106.2
click at [493, 328] on link "18" at bounding box center [490, 327] width 18 height 17
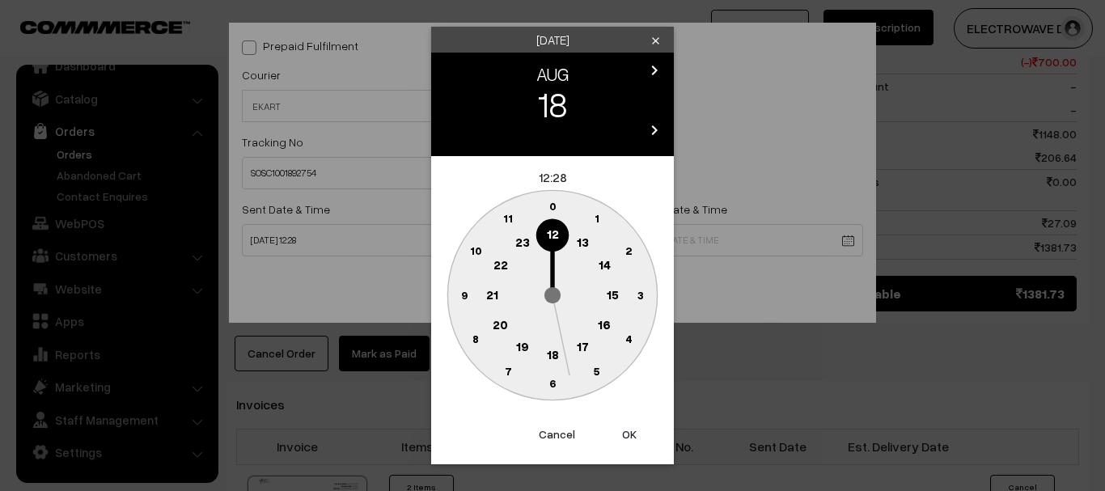
click at [631, 442] on button "OK" at bounding box center [629, 434] width 65 height 36
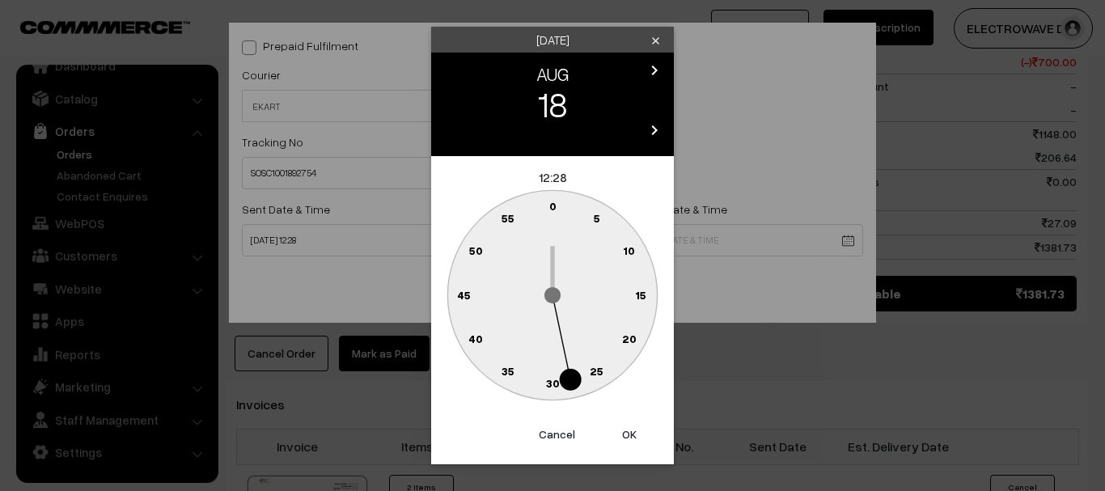
click at [629, 439] on button "OK" at bounding box center [629, 434] width 65 height 36
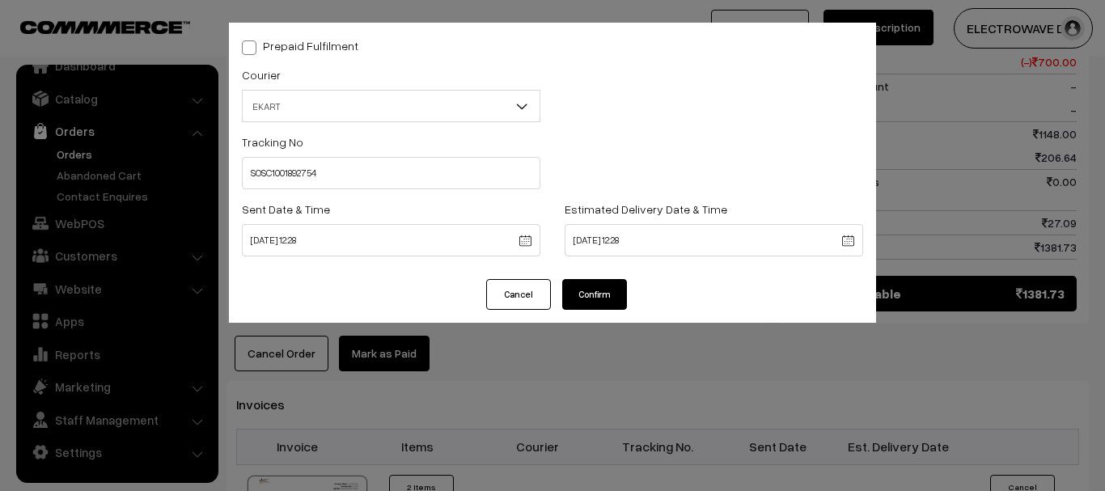
click at [613, 245] on body "Thank you for showing interest. Our team will call you shortly. Close dhruvpro.…" at bounding box center [552, 59] width 1105 height 1896
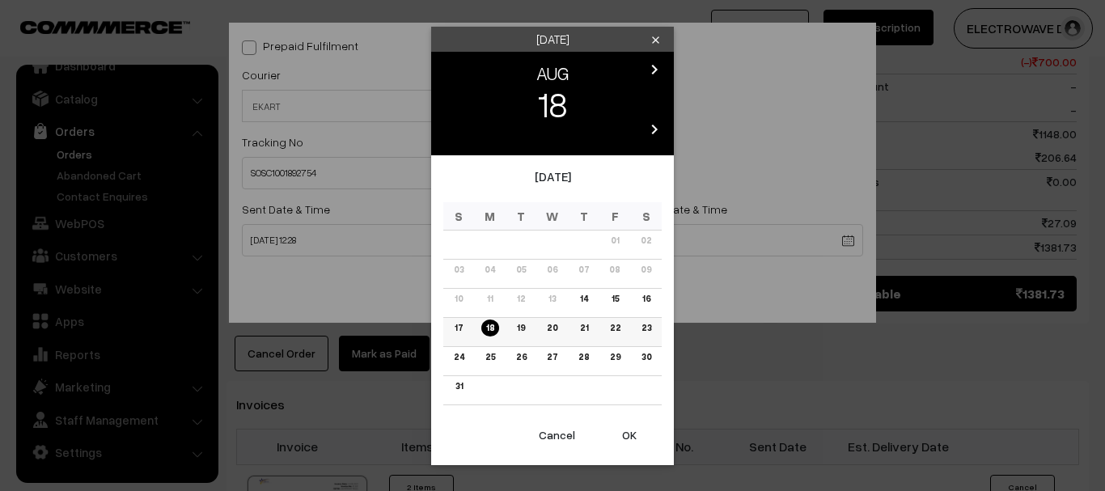
drag, startPoint x: 512, startPoint y: 329, endPoint x: 539, endPoint y: 345, distance: 31.2
click at [513, 332] on td "19" at bounding box center [521, 331] width 32 height 29
drag, startPoint x: 526, startPoint y: 328, endPoint x: 596, endPoint y: 412, distance: 109.6
click at [526, 329] on link "19" at bounding box center [521, 327] width 18 height 17
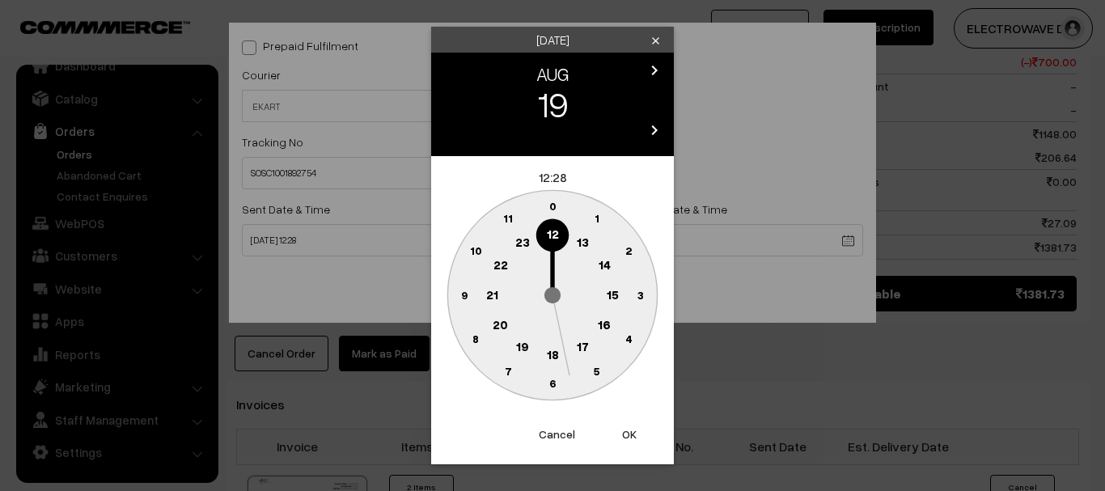
click at [633, 436] on button "OK" at bounding box center [629, 434] width 65 height 36
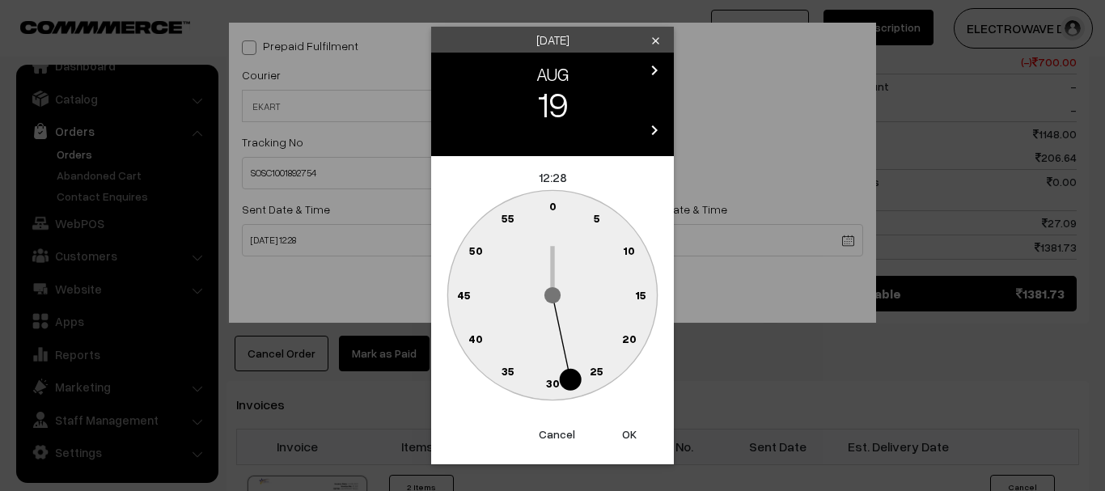
click at [633, 436] on button "OK" at bounding box center [629, 434] width 65 height 36
type input "19-08-2025 12:28"
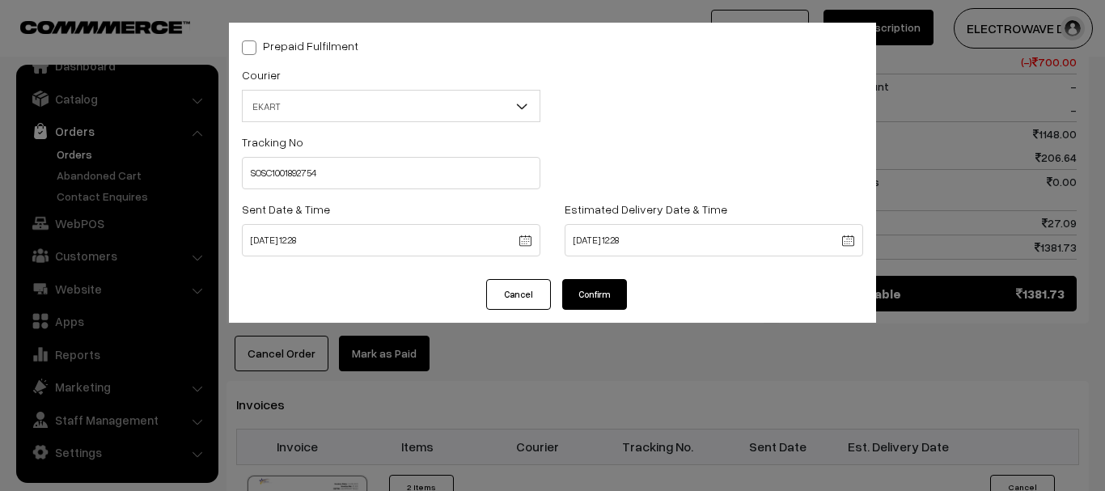
click at [609, 292] on button "Confirm" at bounding box center [594, 294] width 65 height 31
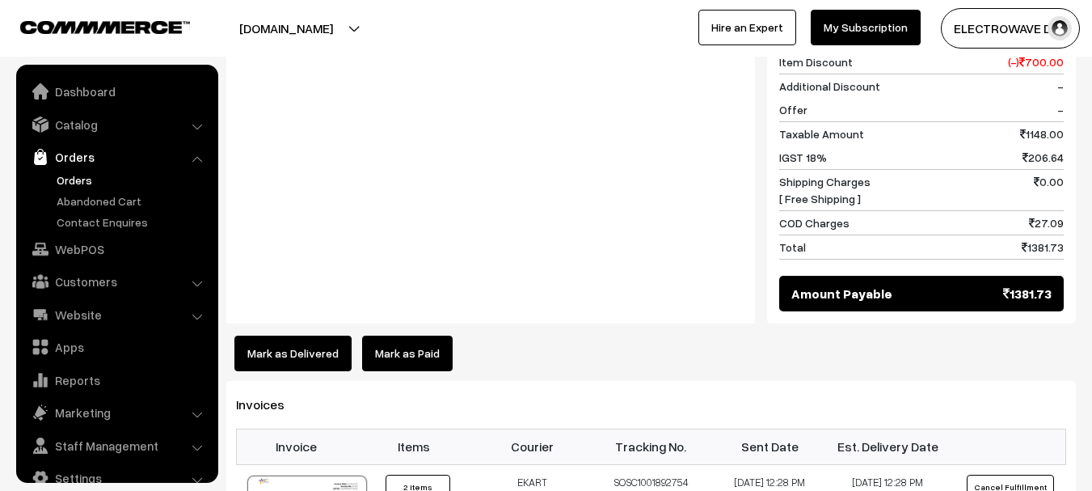
scroll to position [889, 0]
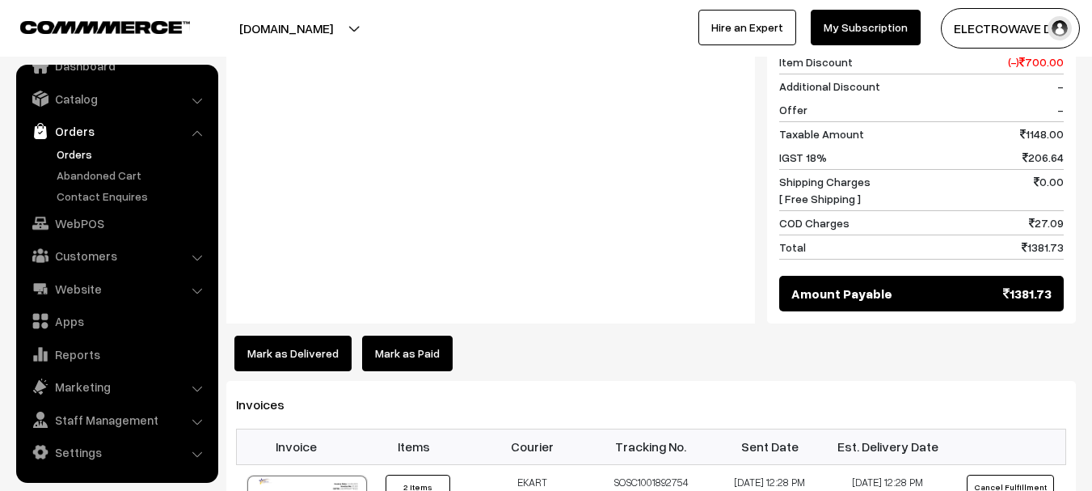
click at [334, 20] on button "[DOMAIN_NAME]" at bounding box center [286, 28] width 207 height 40
drag, startPoint x: 319, startPoint y: 76, endPoint x: 314, endPoint y: 56, distance: 20.8
click at [318, 75] on link "Go to Website" at bounding box center [298, 79] width 129 height 36
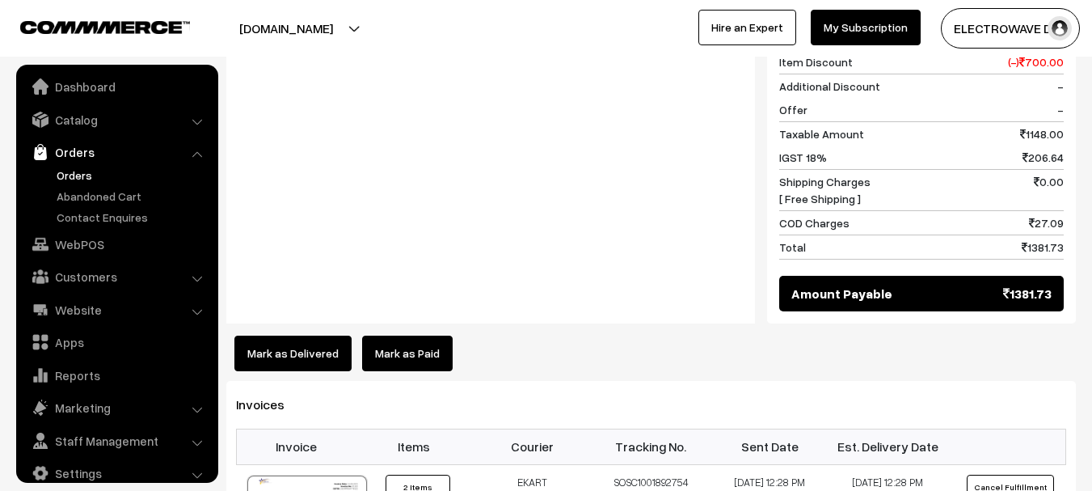
scroll to position [0, 0]
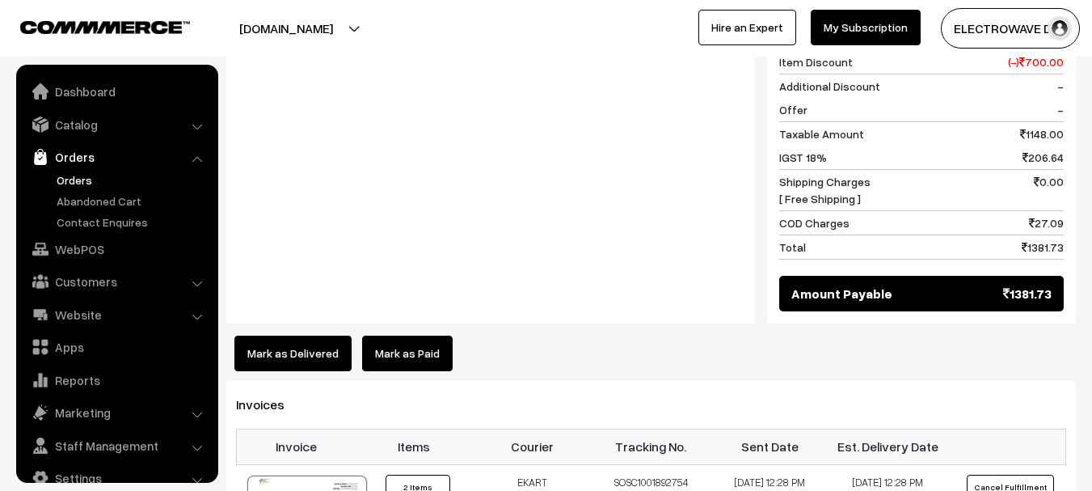
click at [70, 174] on link "Orders" at bounding box center [133, 179] width 160 height 17
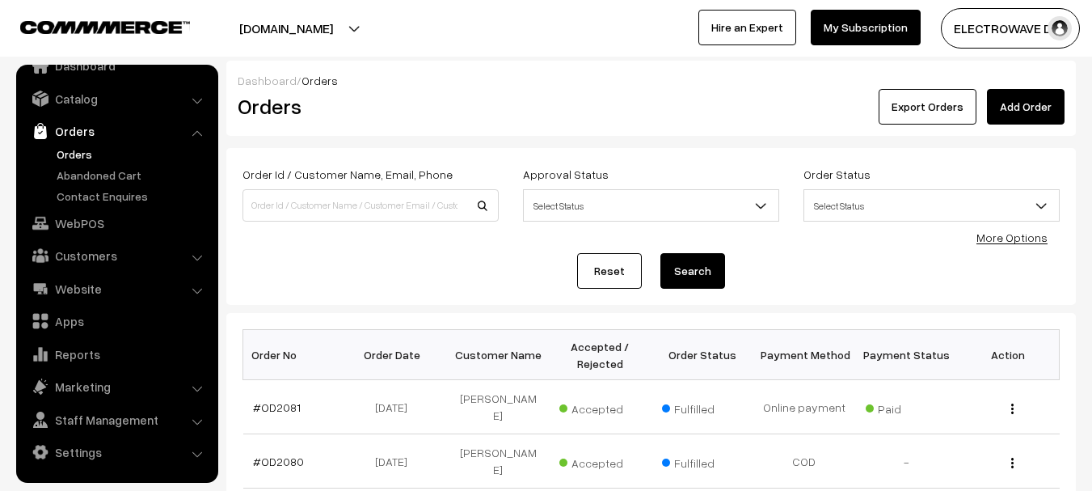
click at [91, 150] on link "Orders" at bounding box center [133, 154] width 160 height 17
